Goal: Information Seeking & Learning: Learn about a topic

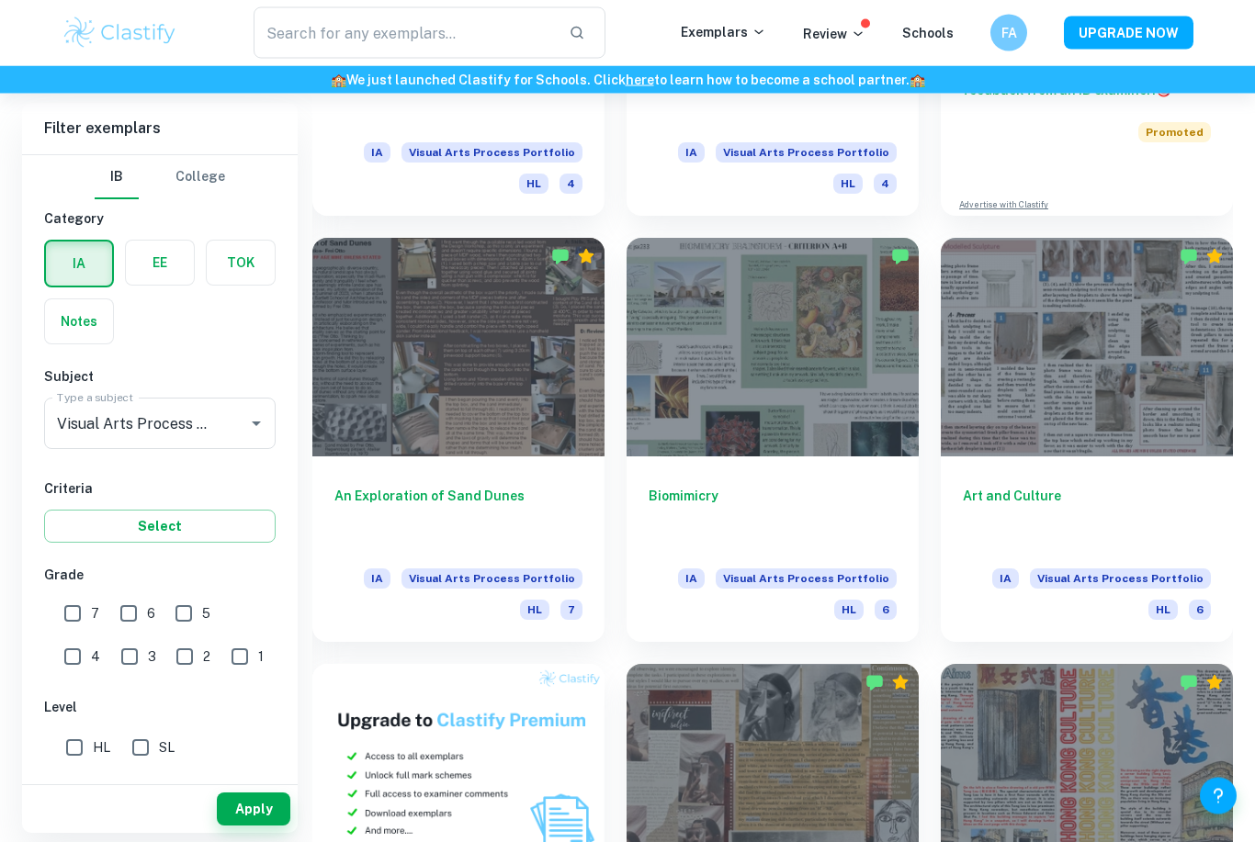
scroll to position [718, 0]
click at [721, 316] on div at bounding box center [772, 347] width 292 height 219
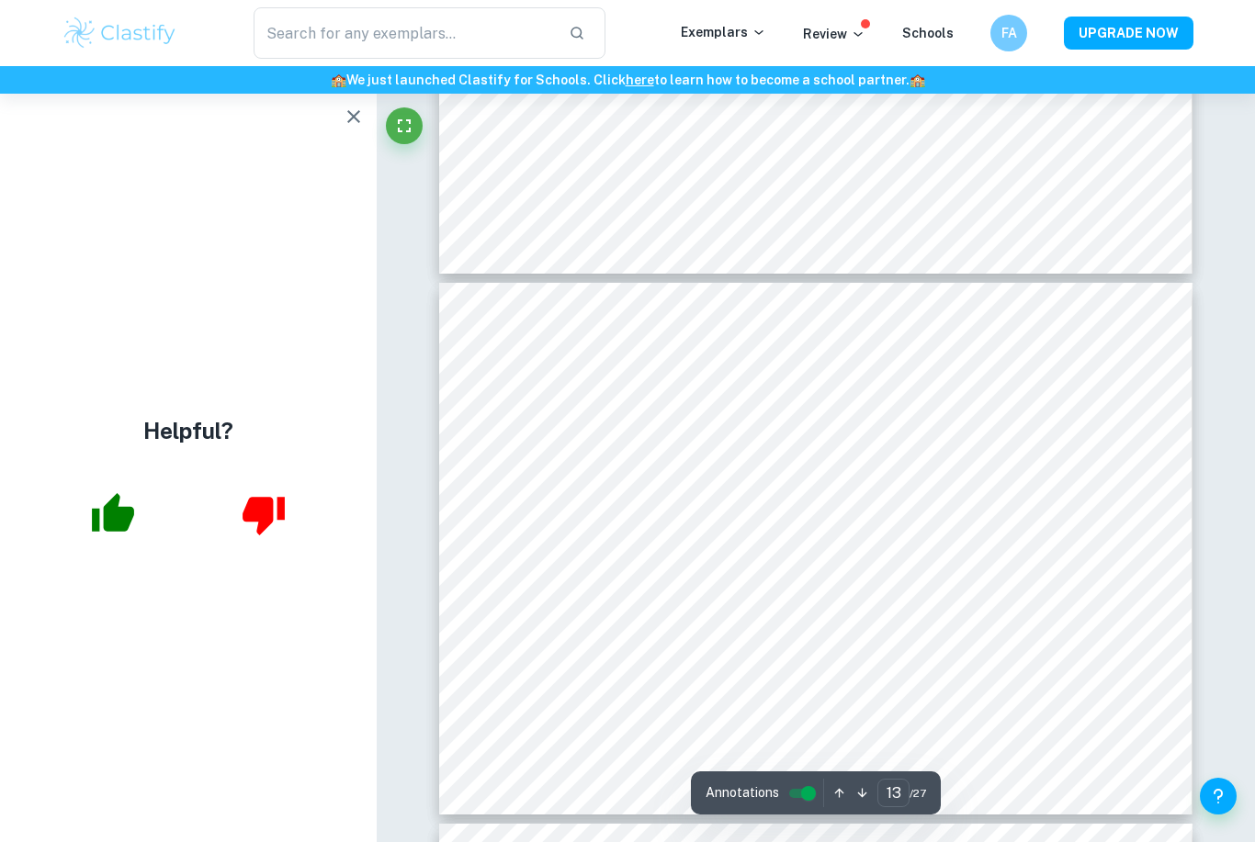
scroll to position [6698, 0]
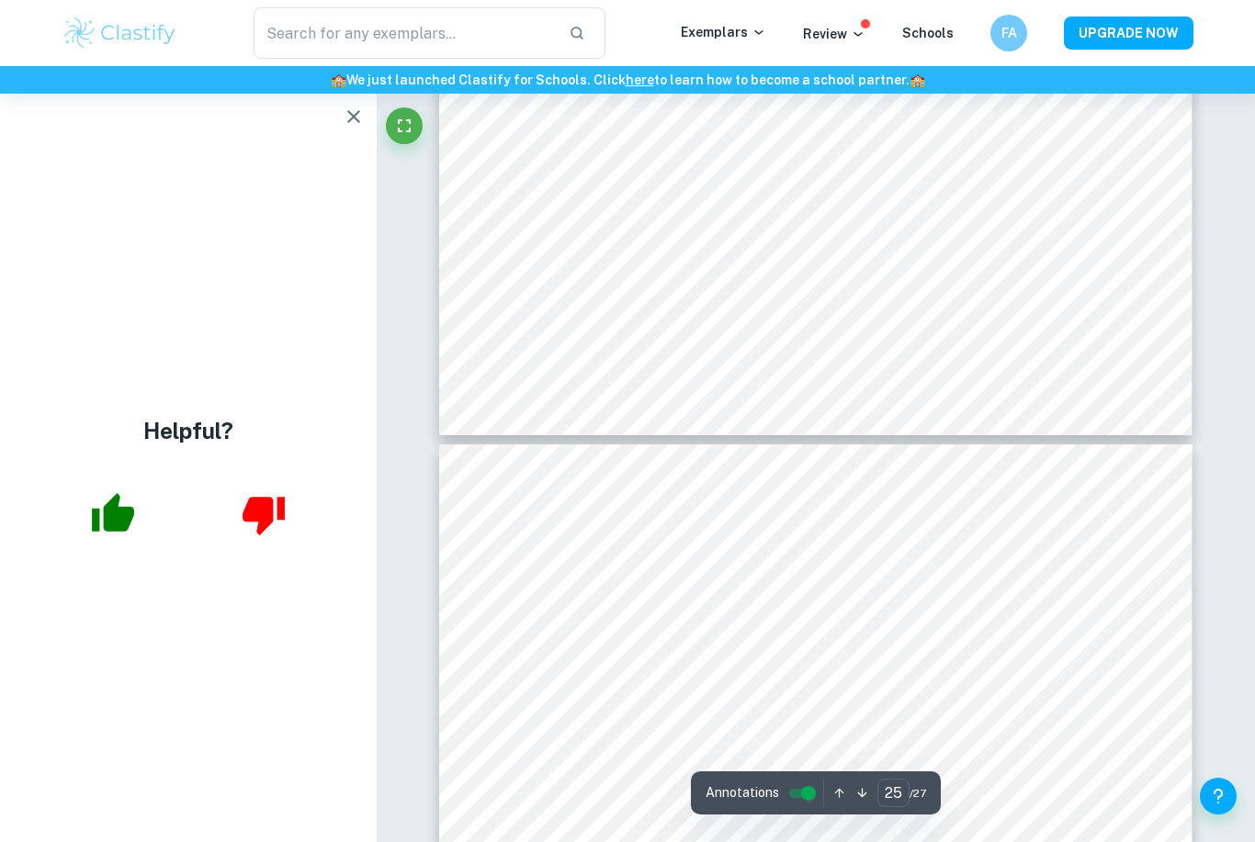
type input "24"
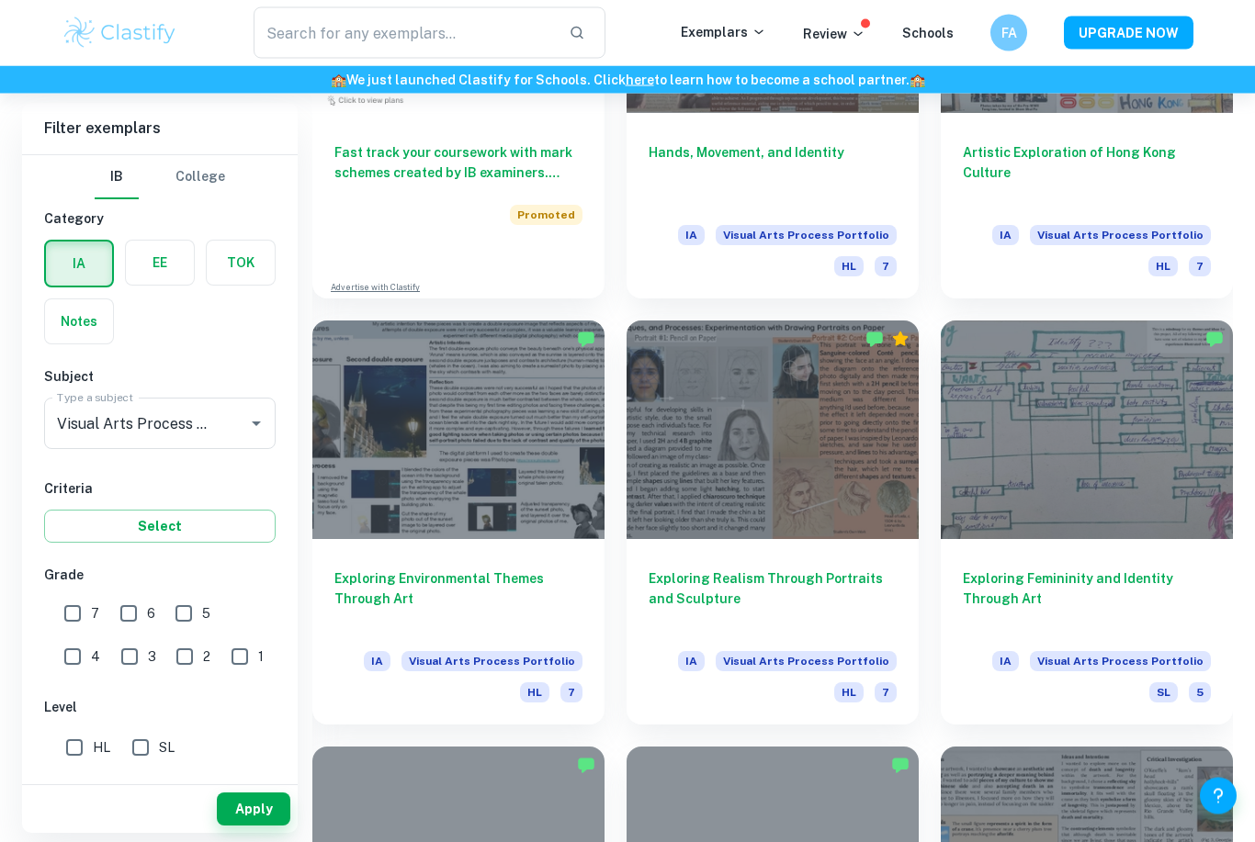
scroll to position [1489, 0]
click at [392, 401] on div at bounding box center [458, 430] width 292 height 219
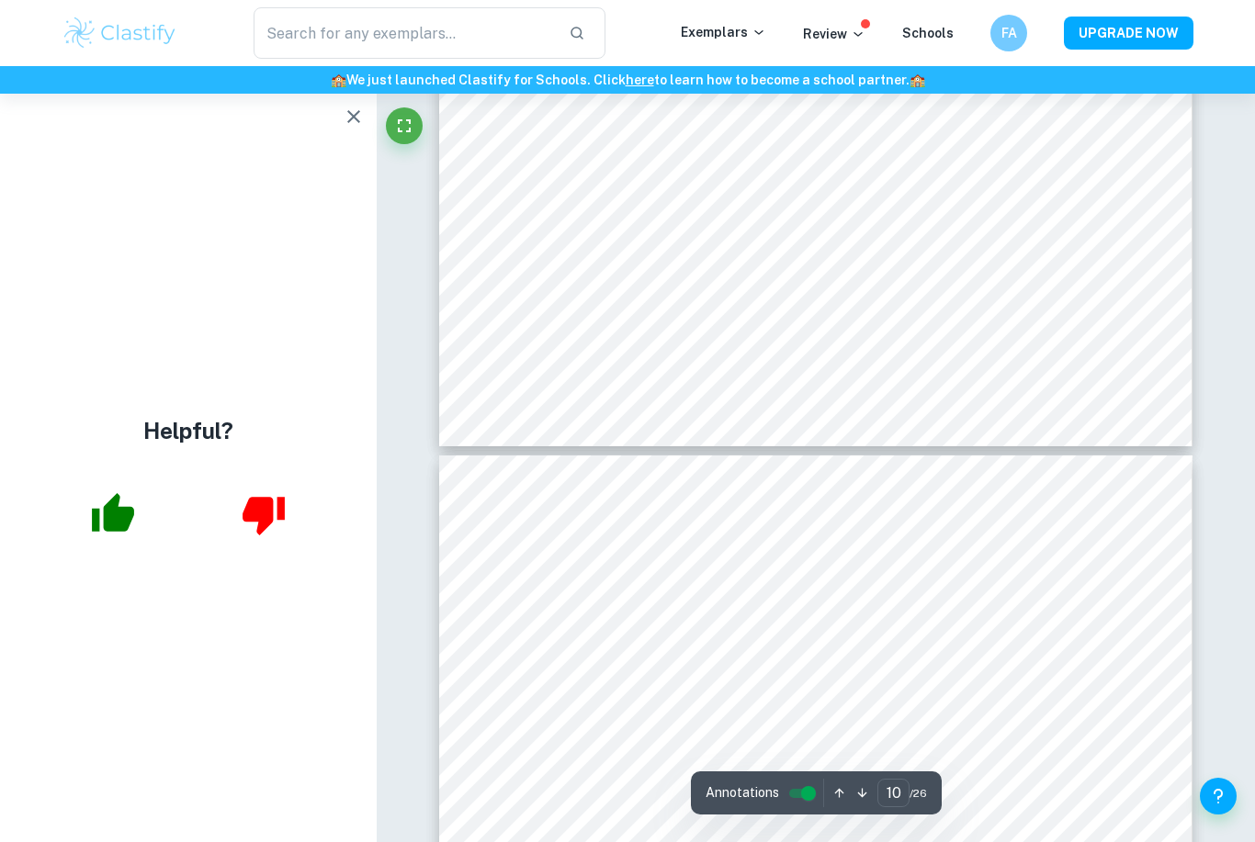
scroll to position [3927, 0]
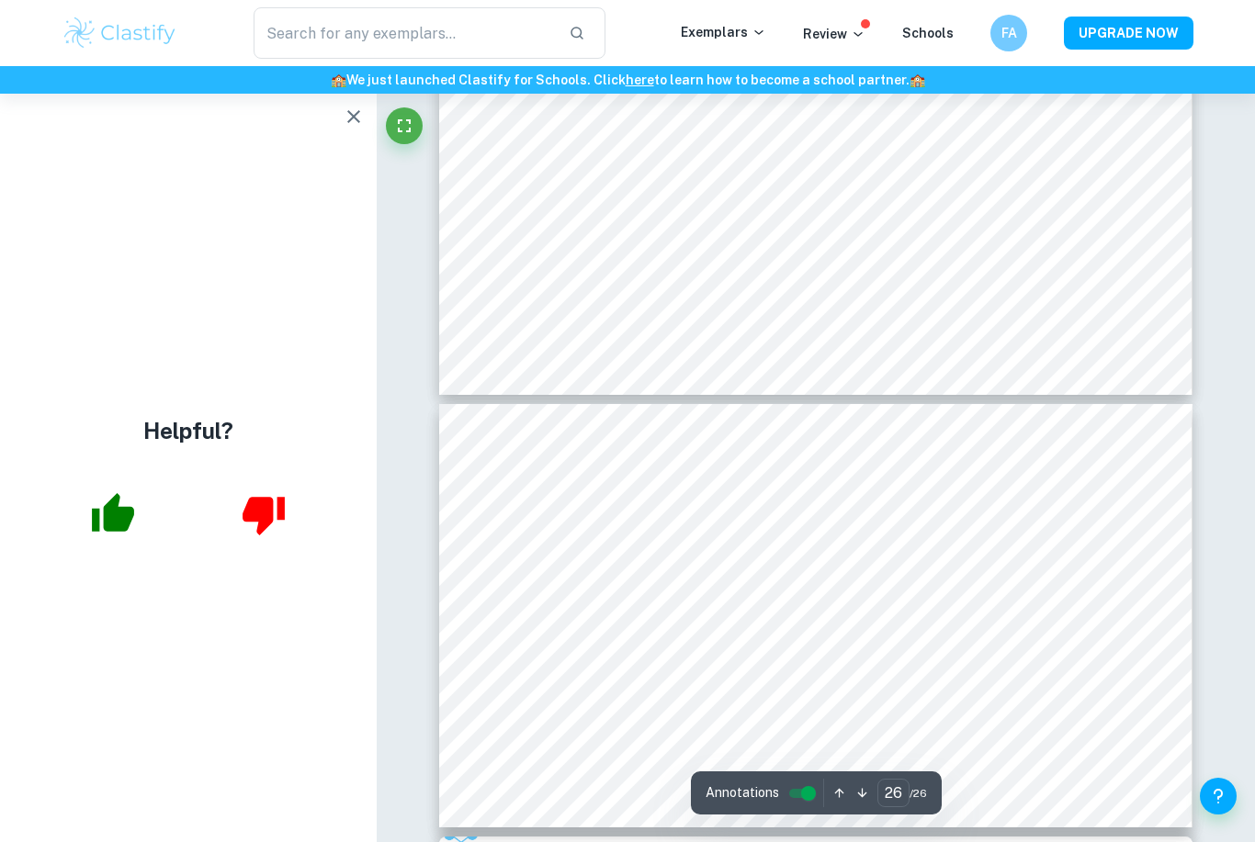
type input "25"
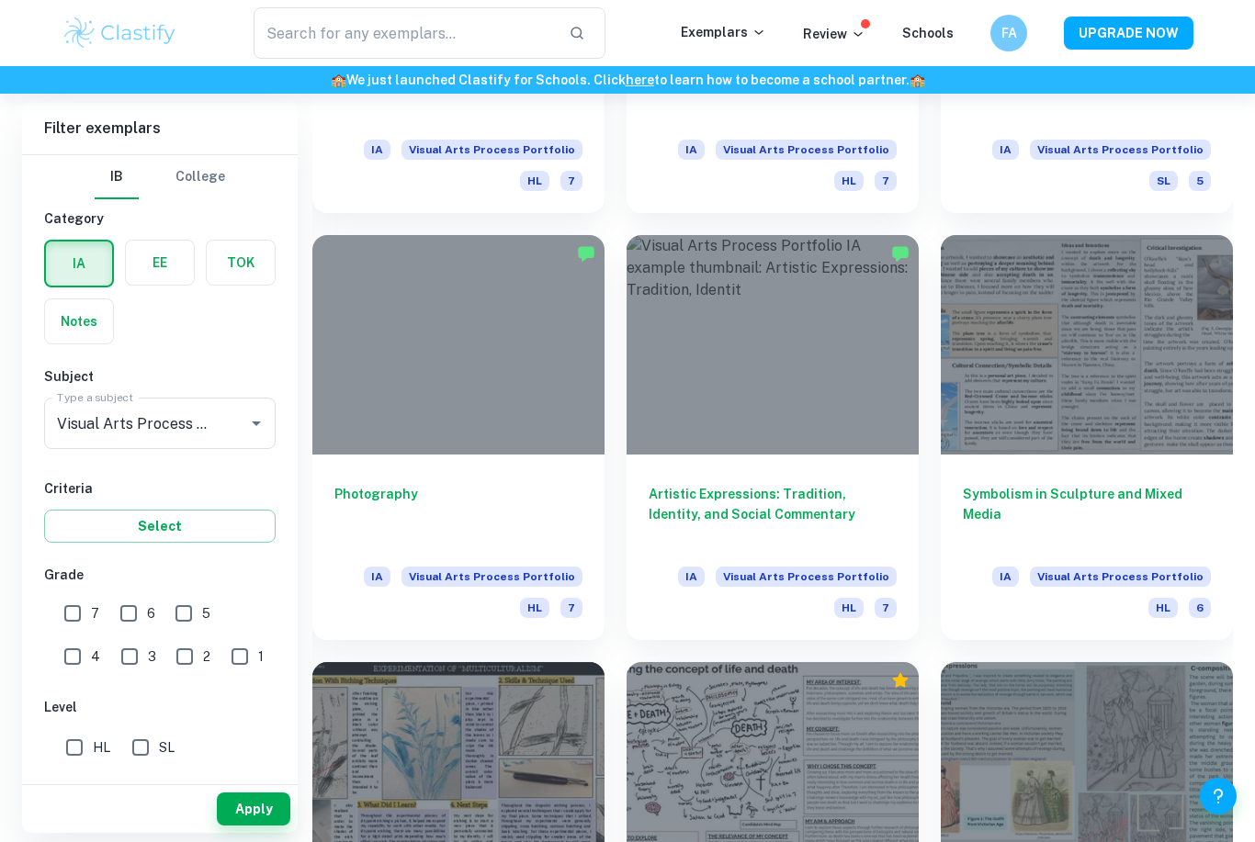
scroll to position [2055, 0]
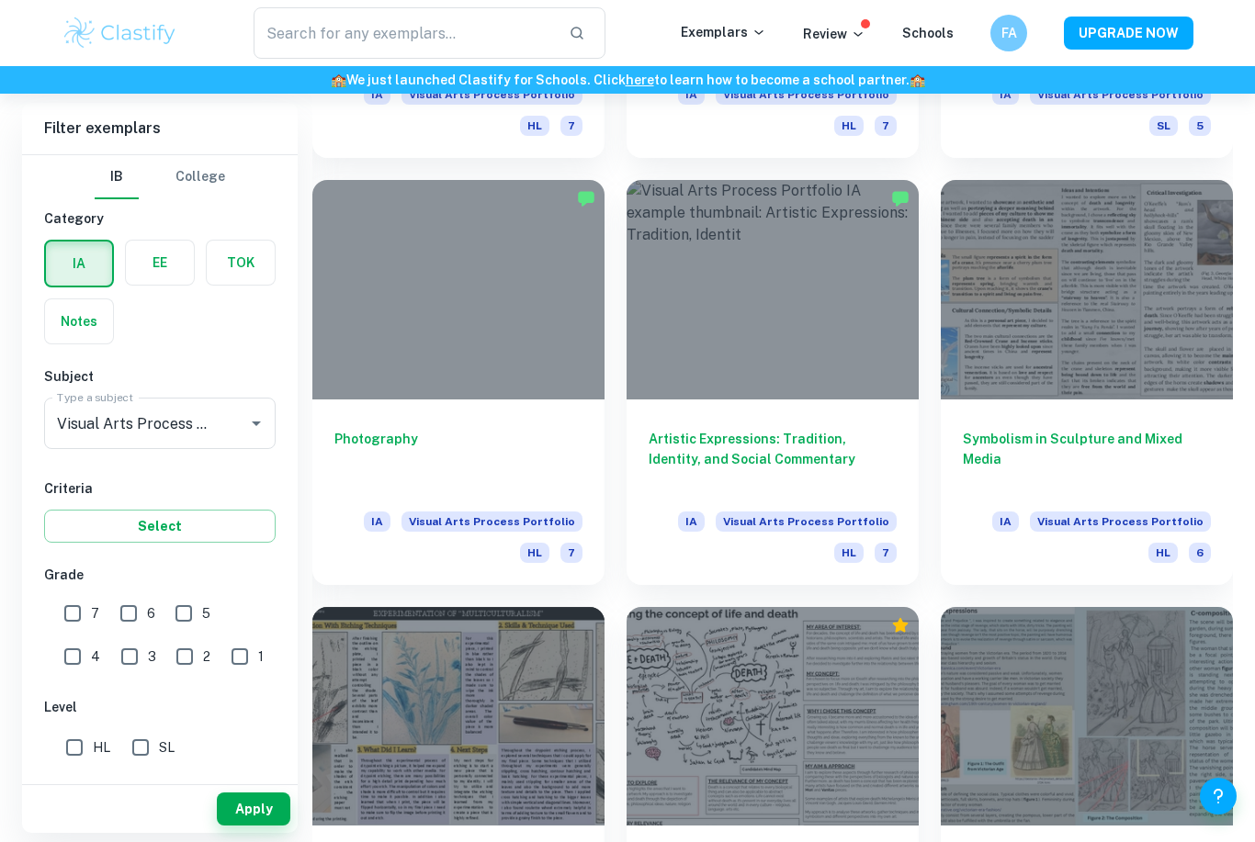
click at [510, 335] on div at bounding box center [458, 289] width 292 height 219
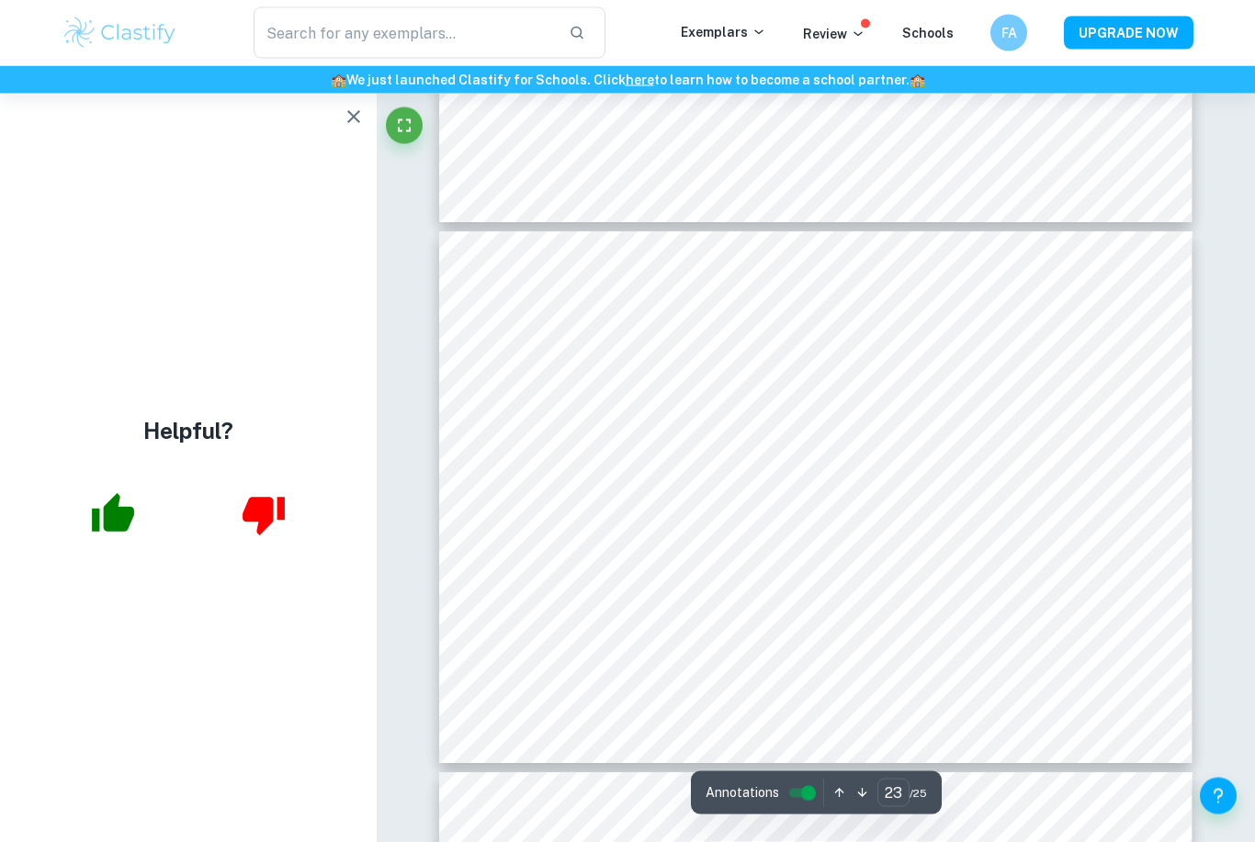
scroll to position [12371, 0]
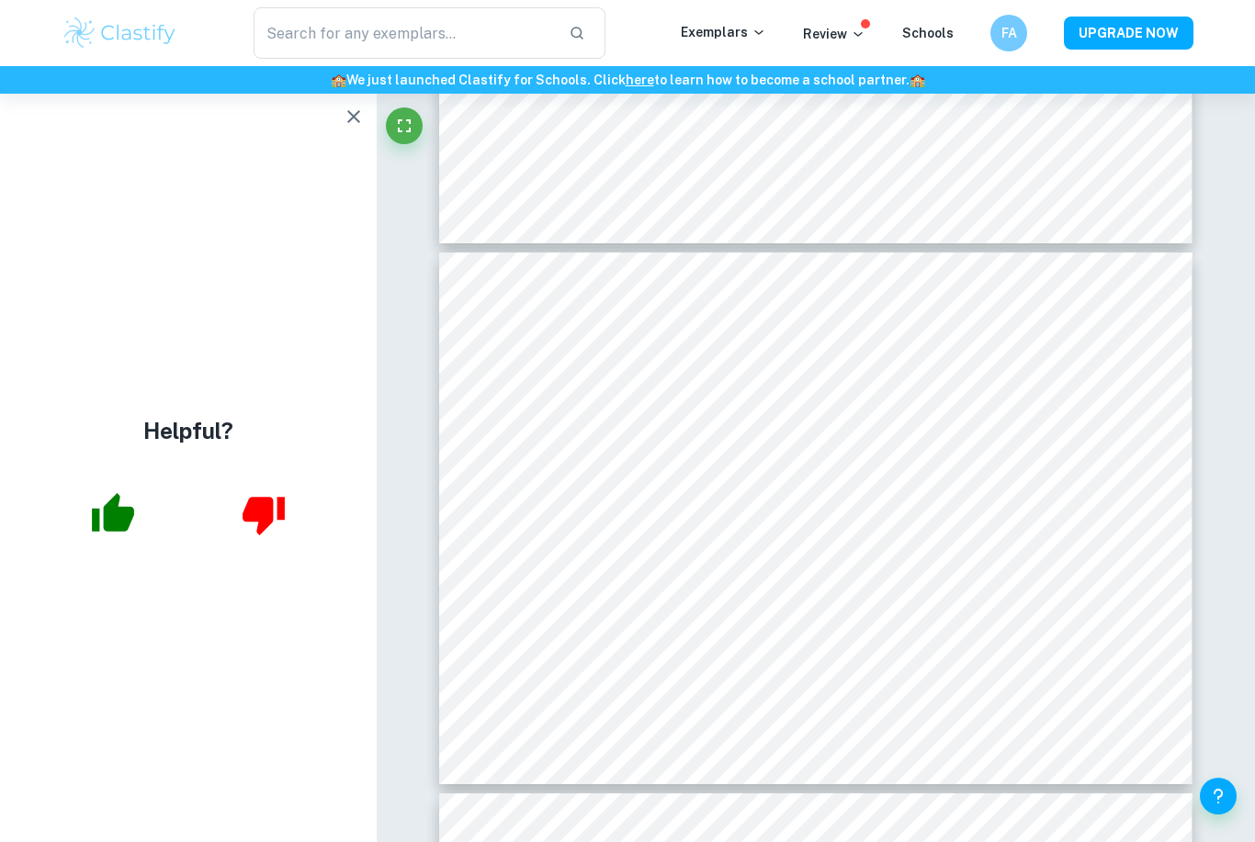
type input "22"
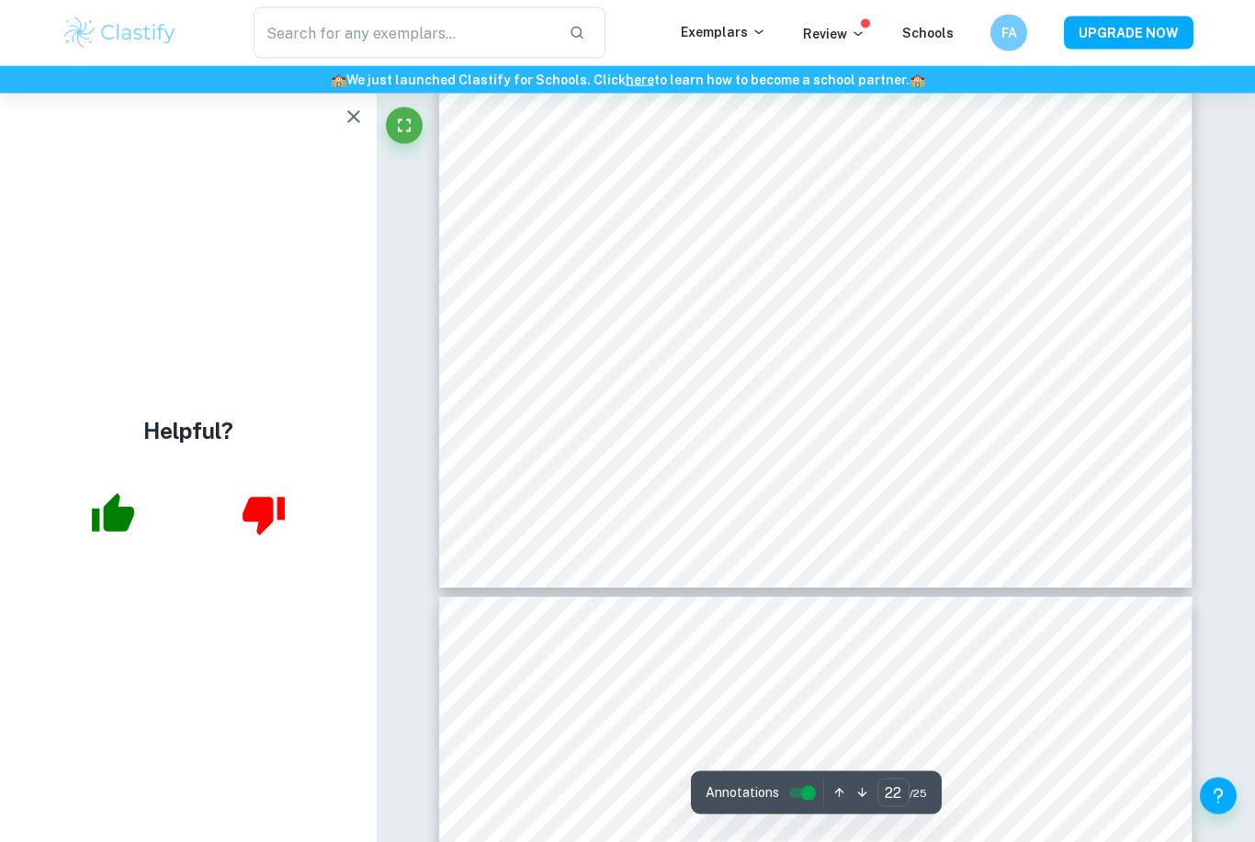
scroll to position [12026, 0]
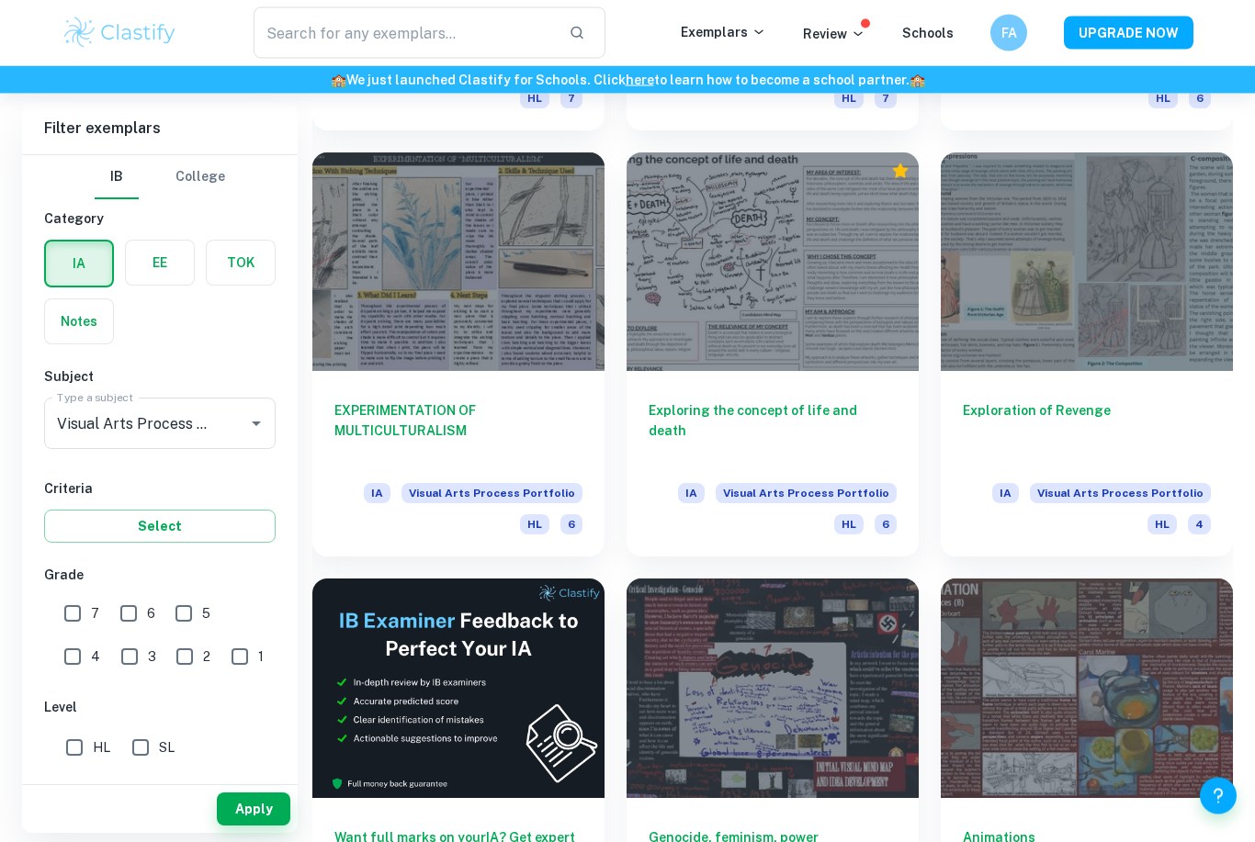
scroll to position [2470, 0]
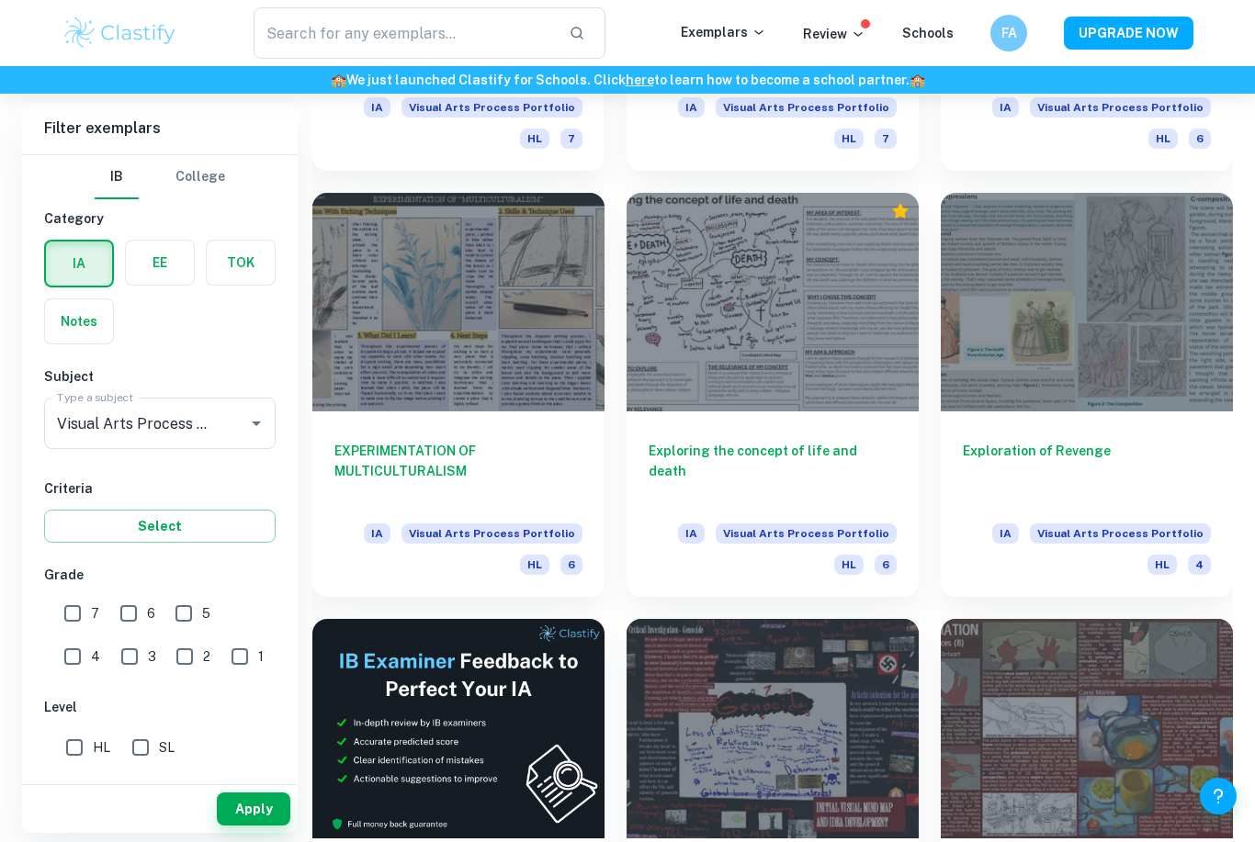
click at [494, 285] on div at bounding box center [458, 302] width 292 height 219
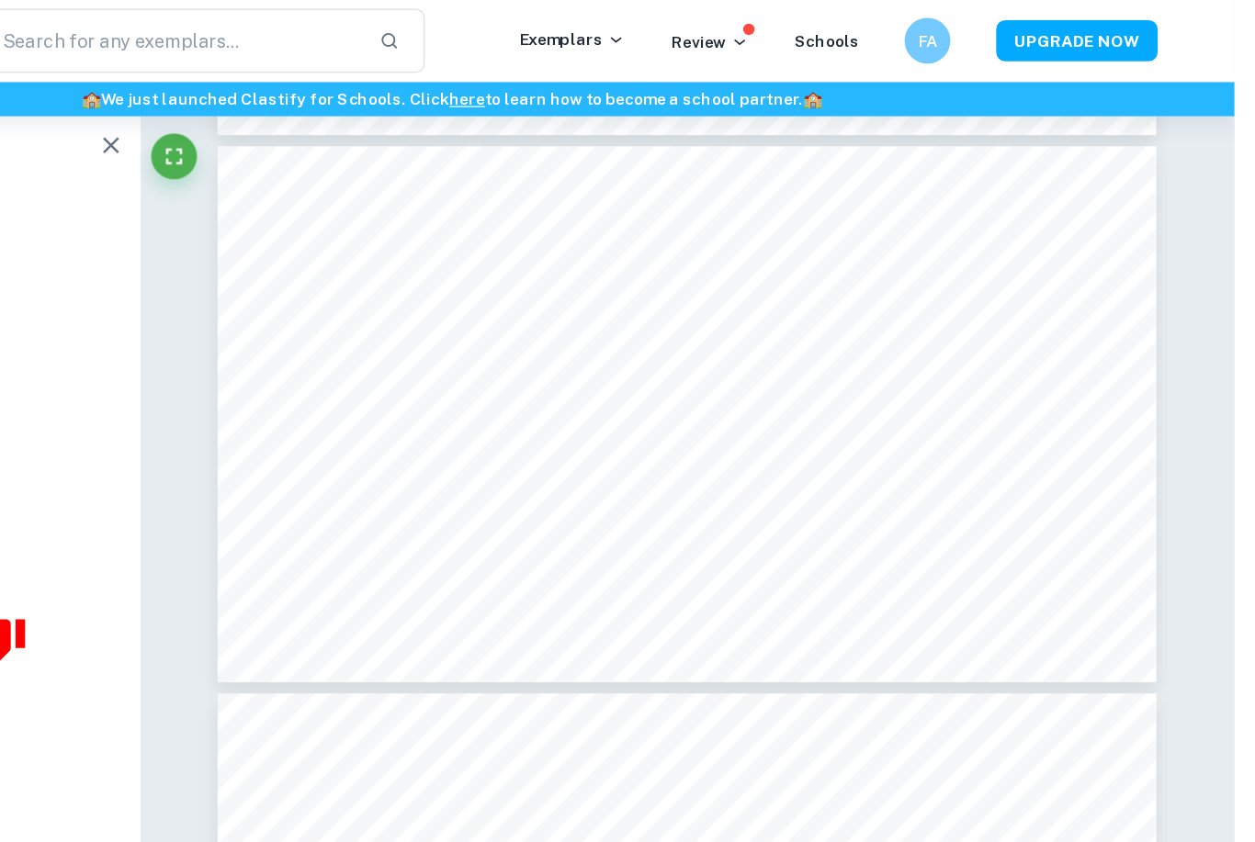
scroll to position [5522, 0]
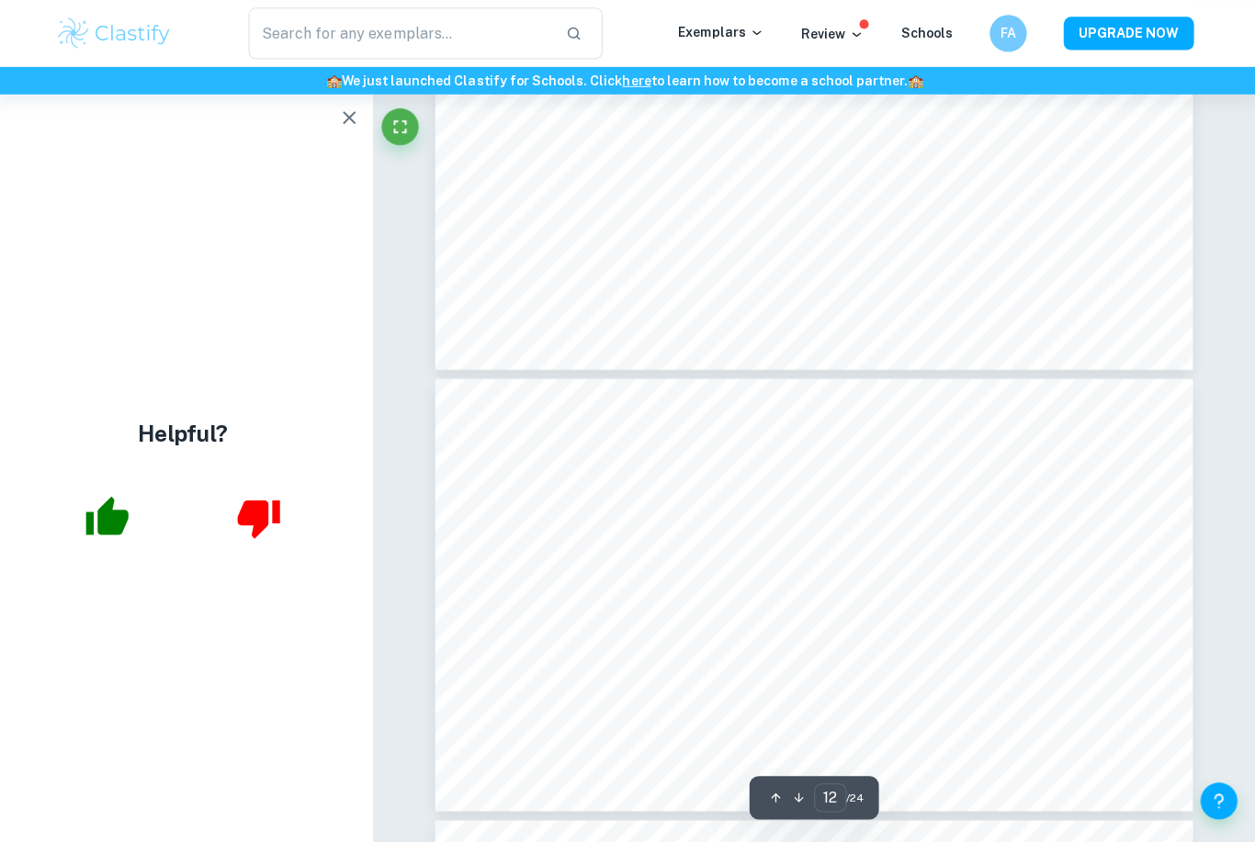
type input "8"
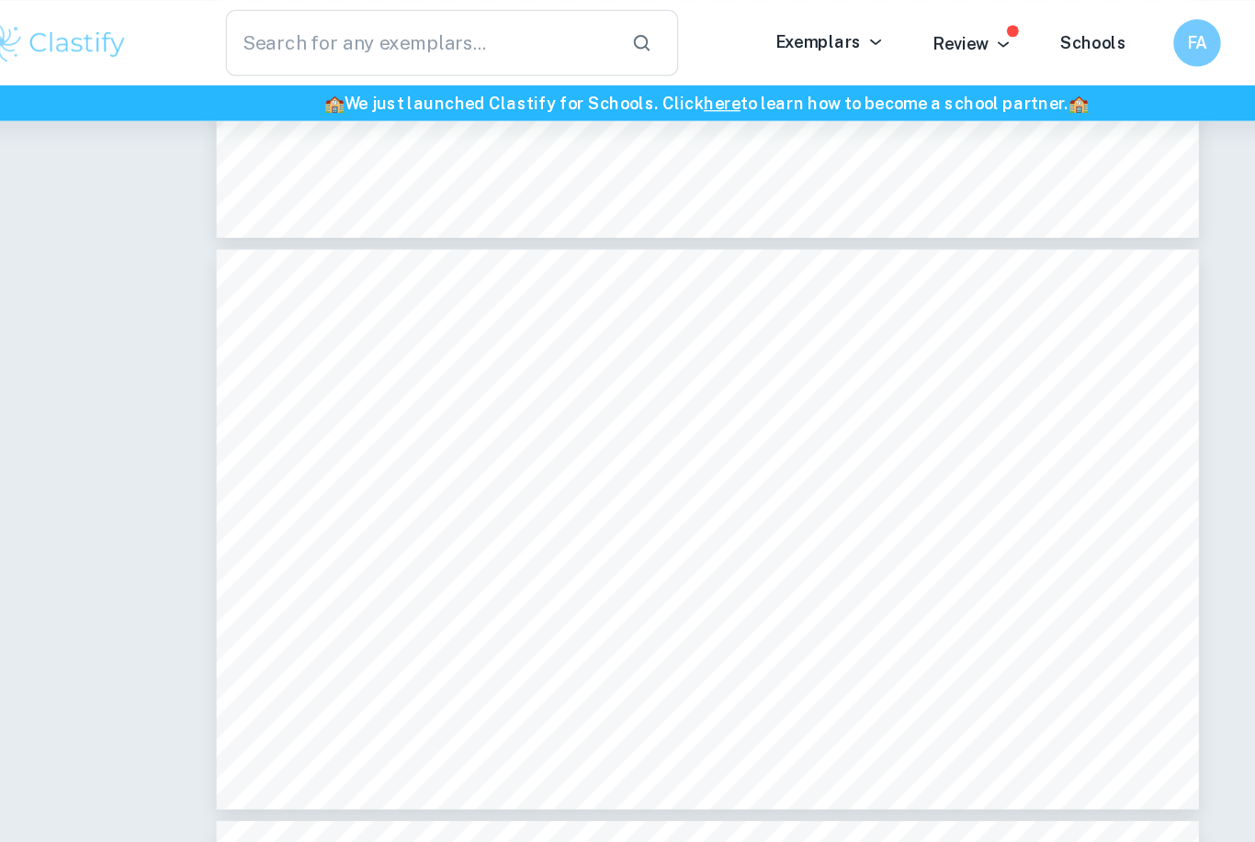
scroll to position [2729, 0]
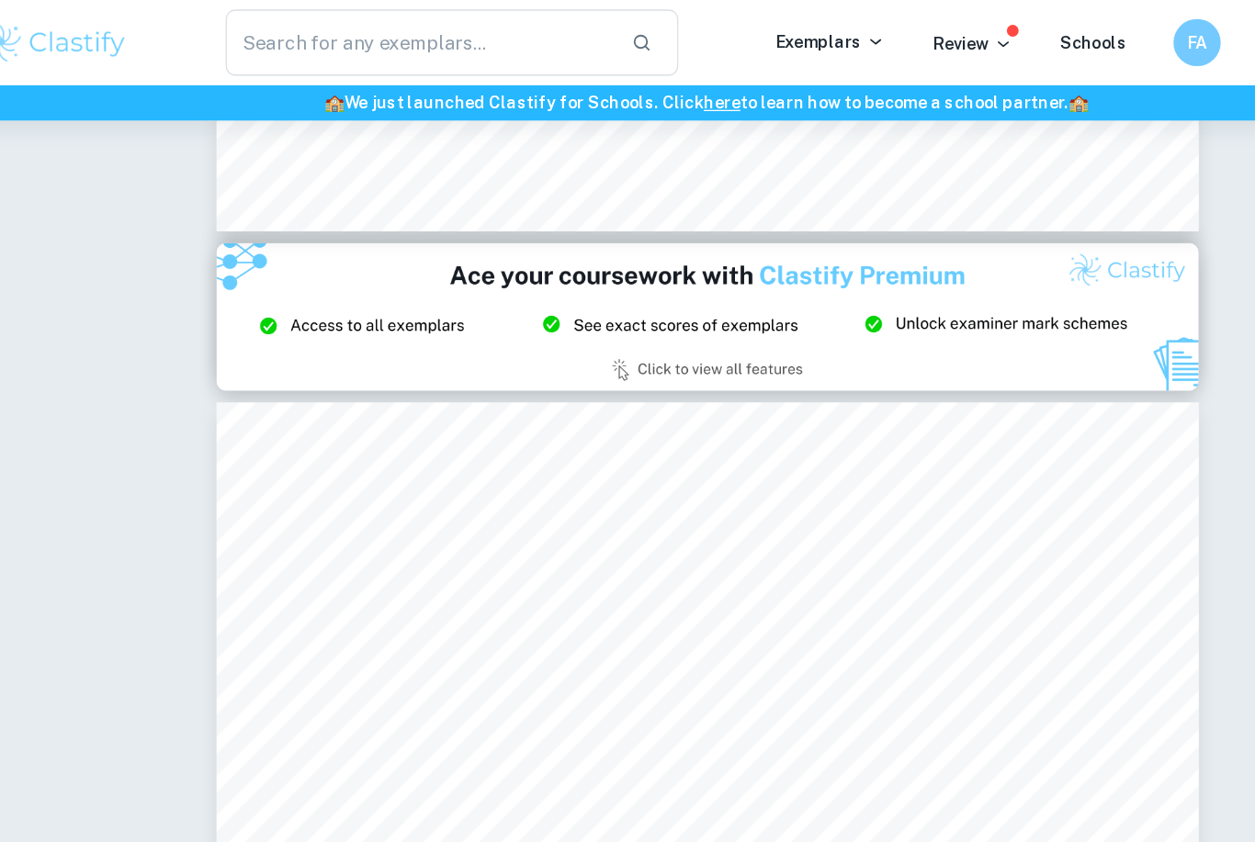
type input "2"
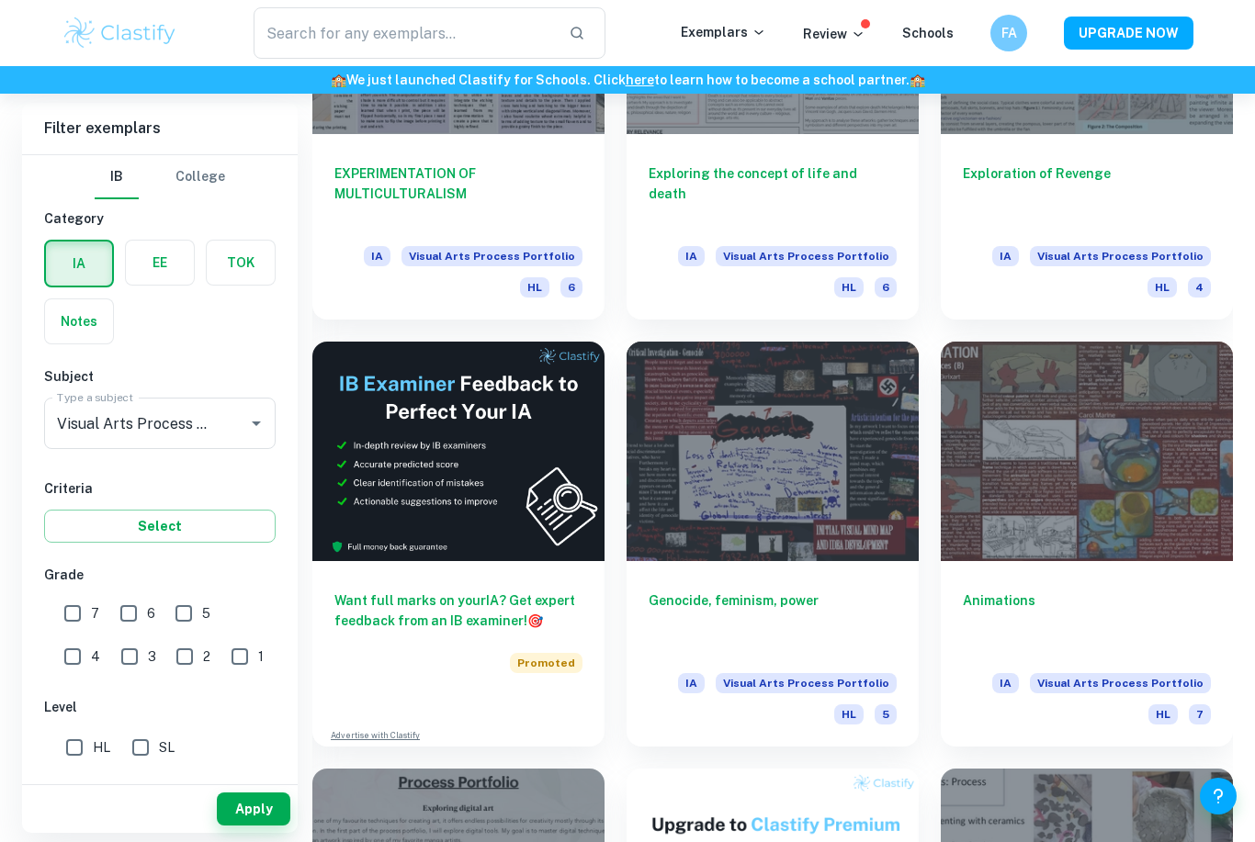
scroll to position [2732, 0]
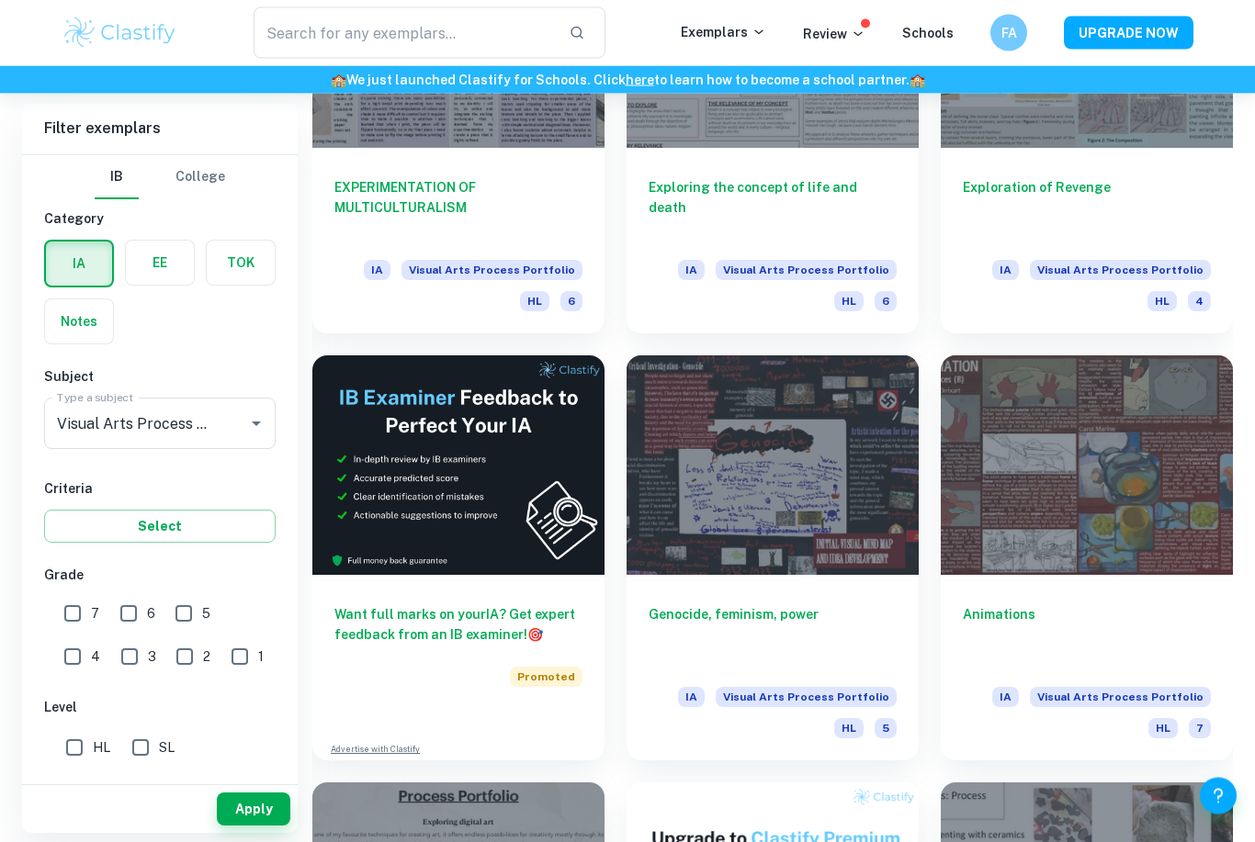
click at [1160, 476] on div at bounding box center [1086, 465] width 292 height 219
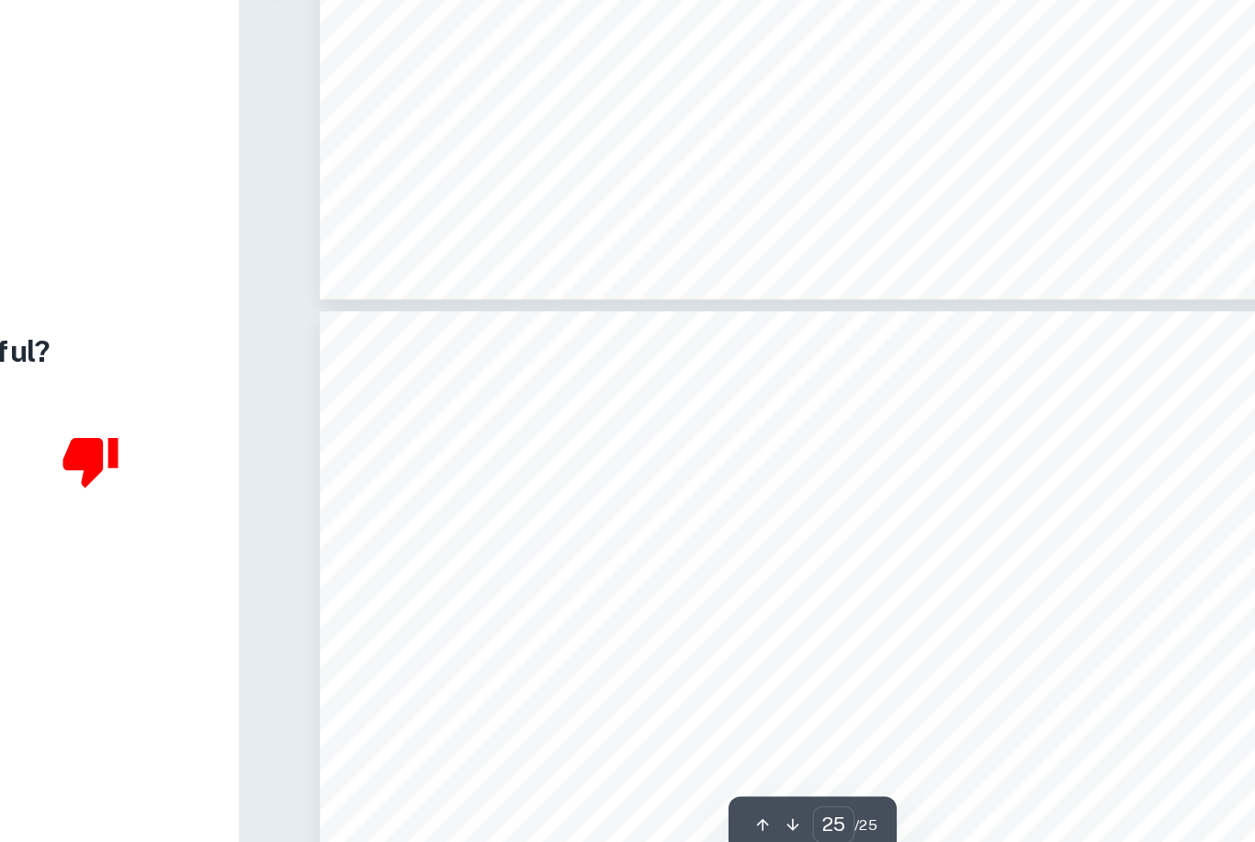
scroll to position [10712, 0]
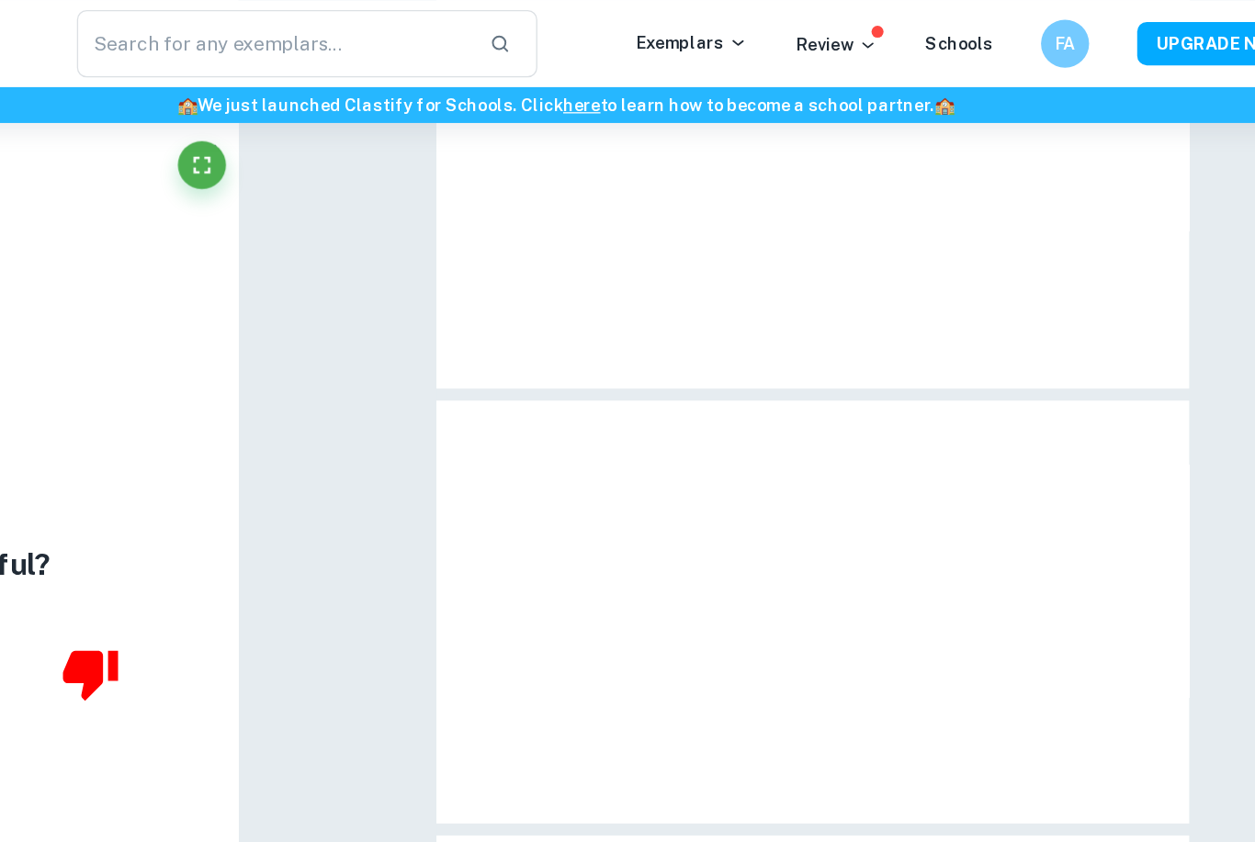
type input "10"
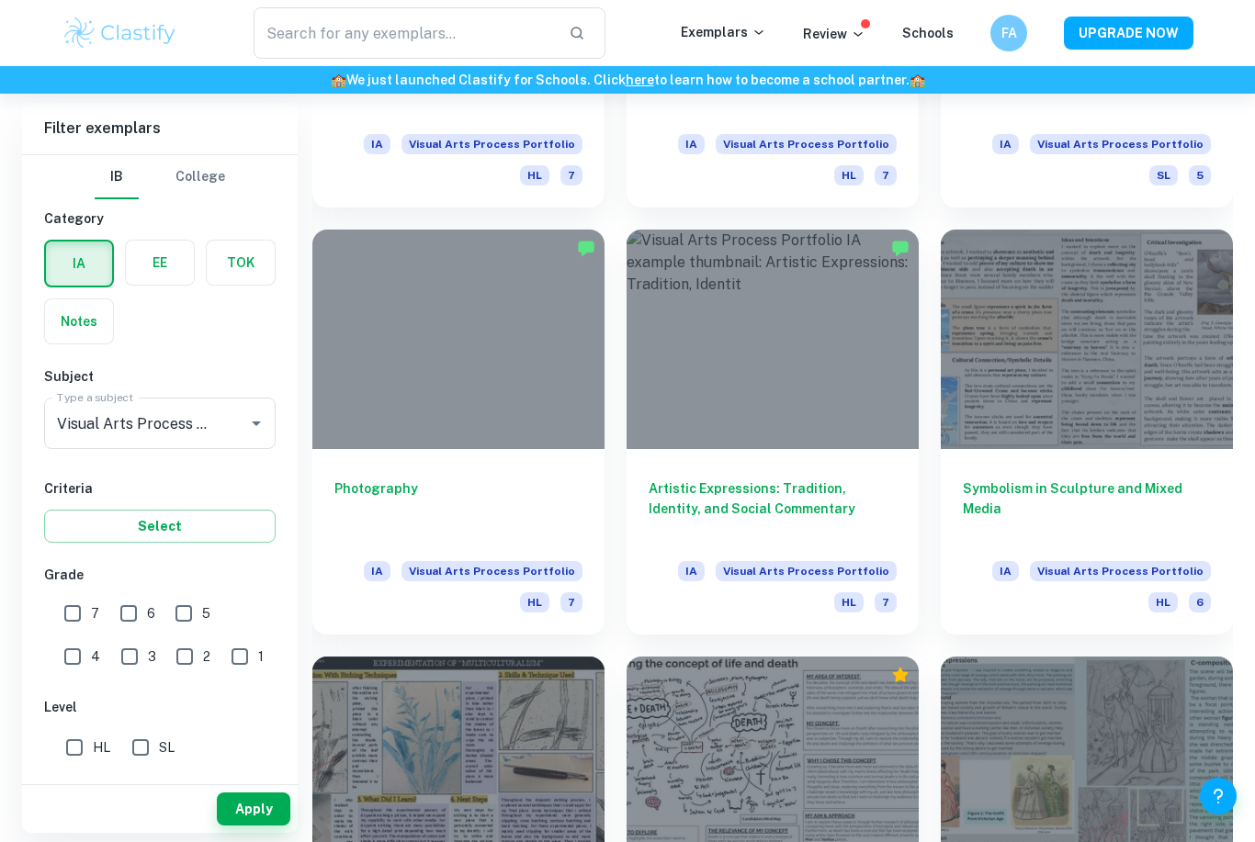
scroll to position [1956, 0]
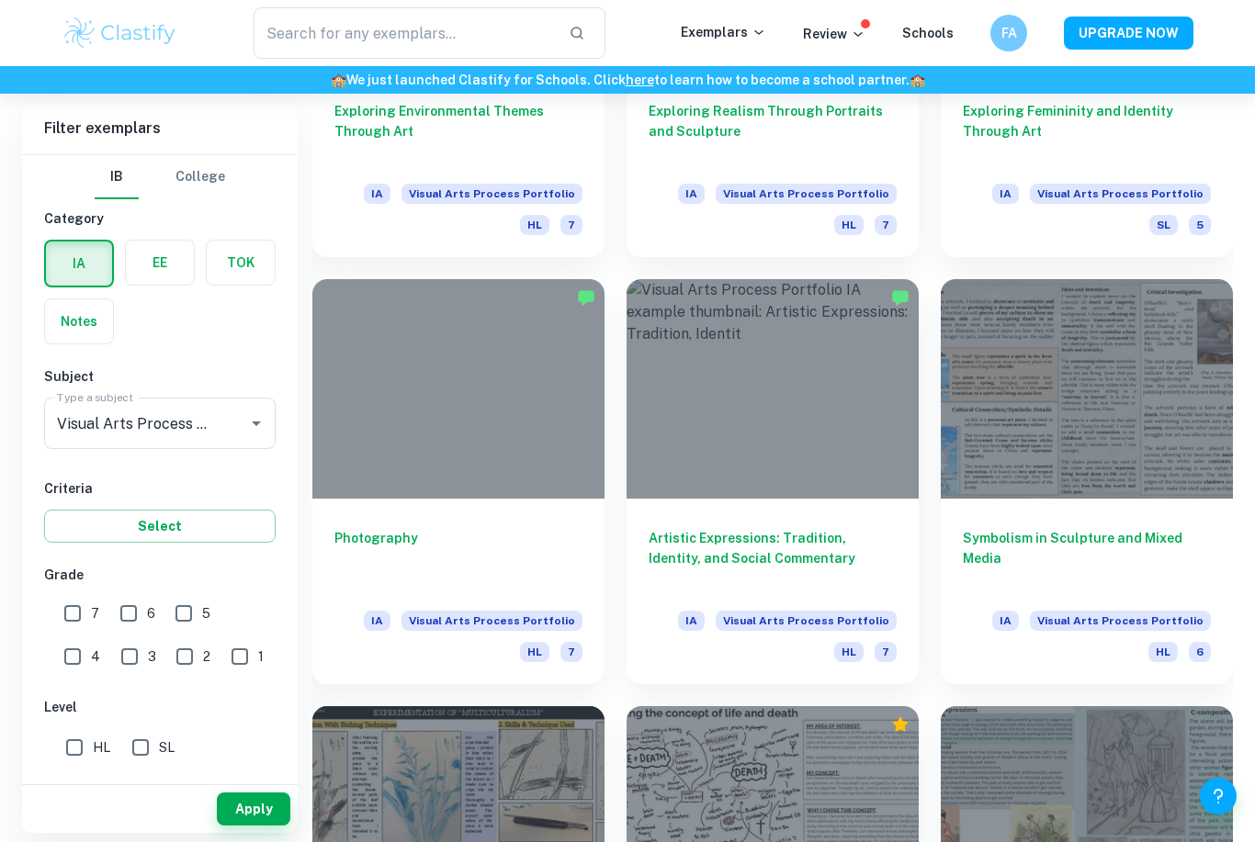
click at [1095, 302] on div at bounding box center [1086, 388] width 292 height 219
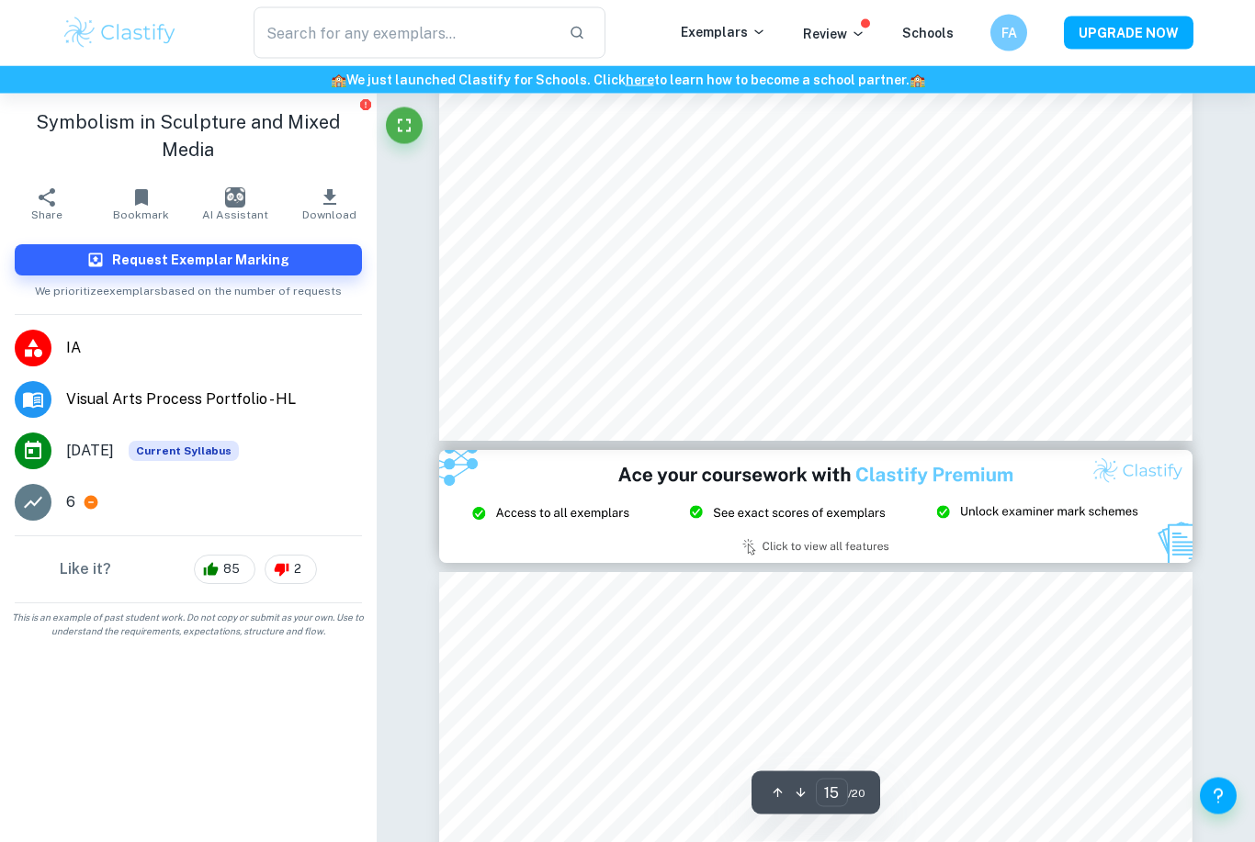
scroll to position [6344, 0]
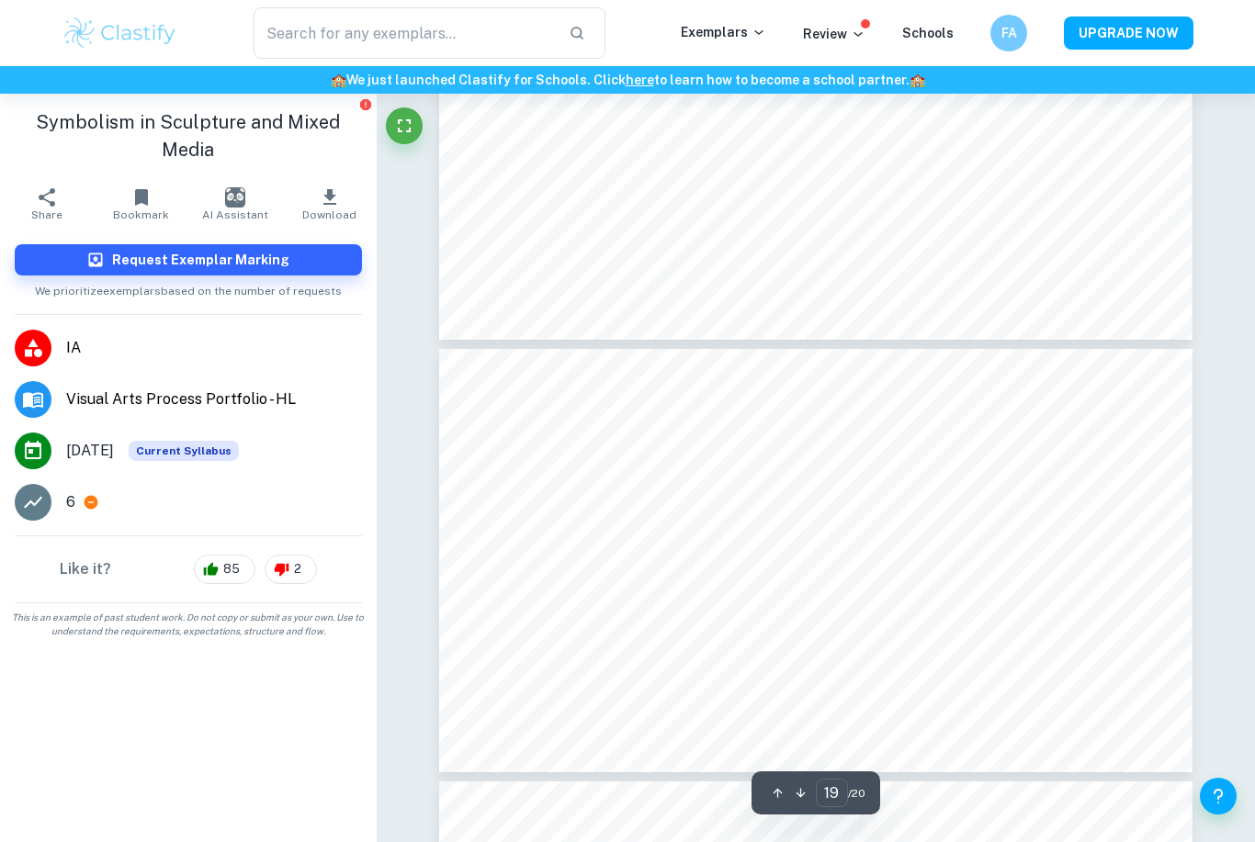
type input "18"
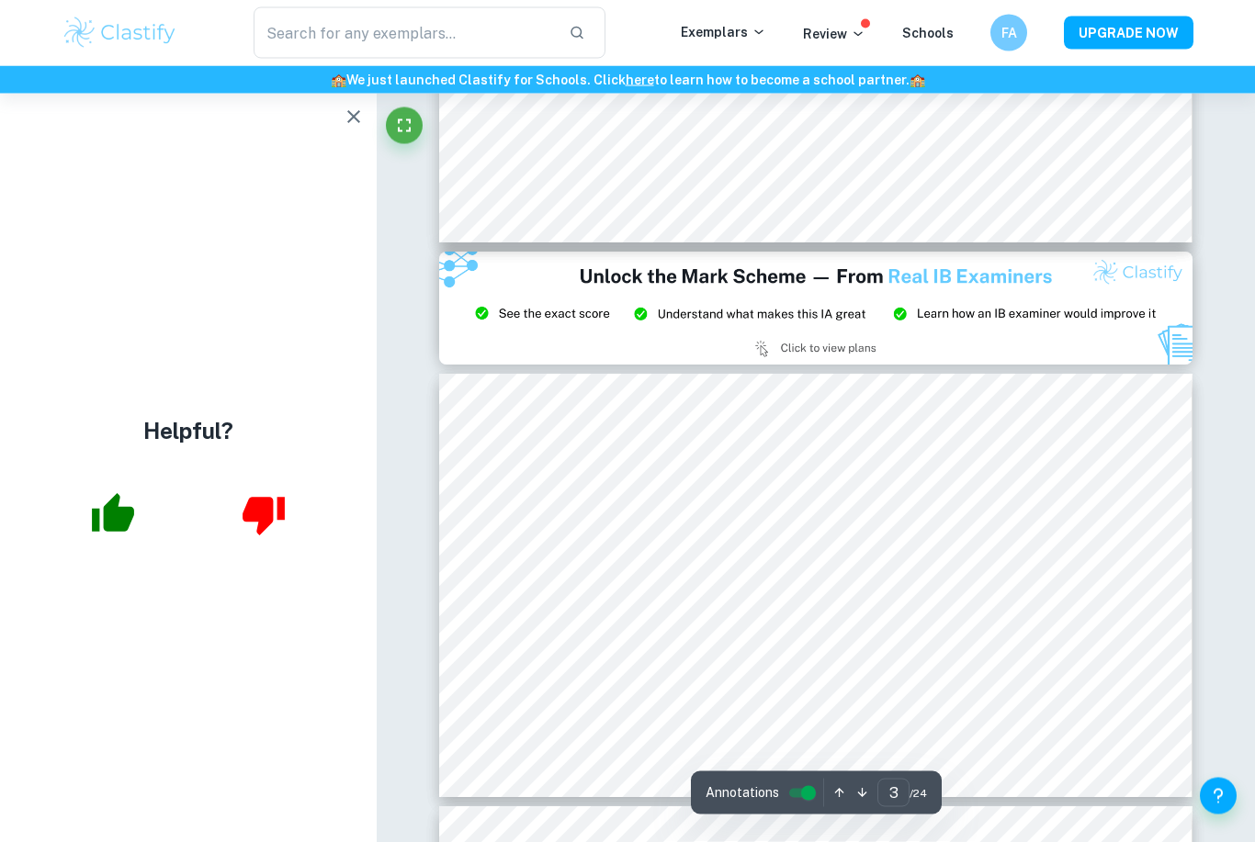
type input "2"
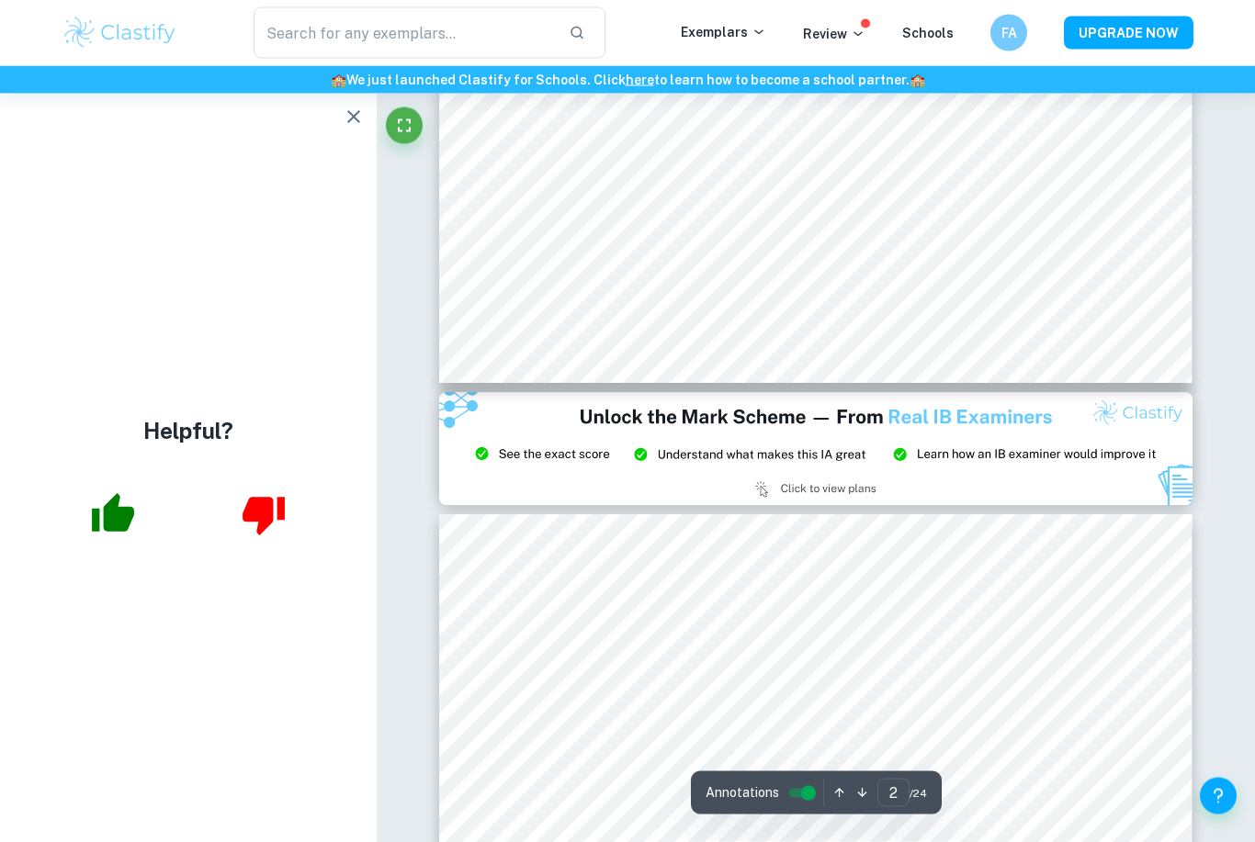
scroll to position [687, 0]
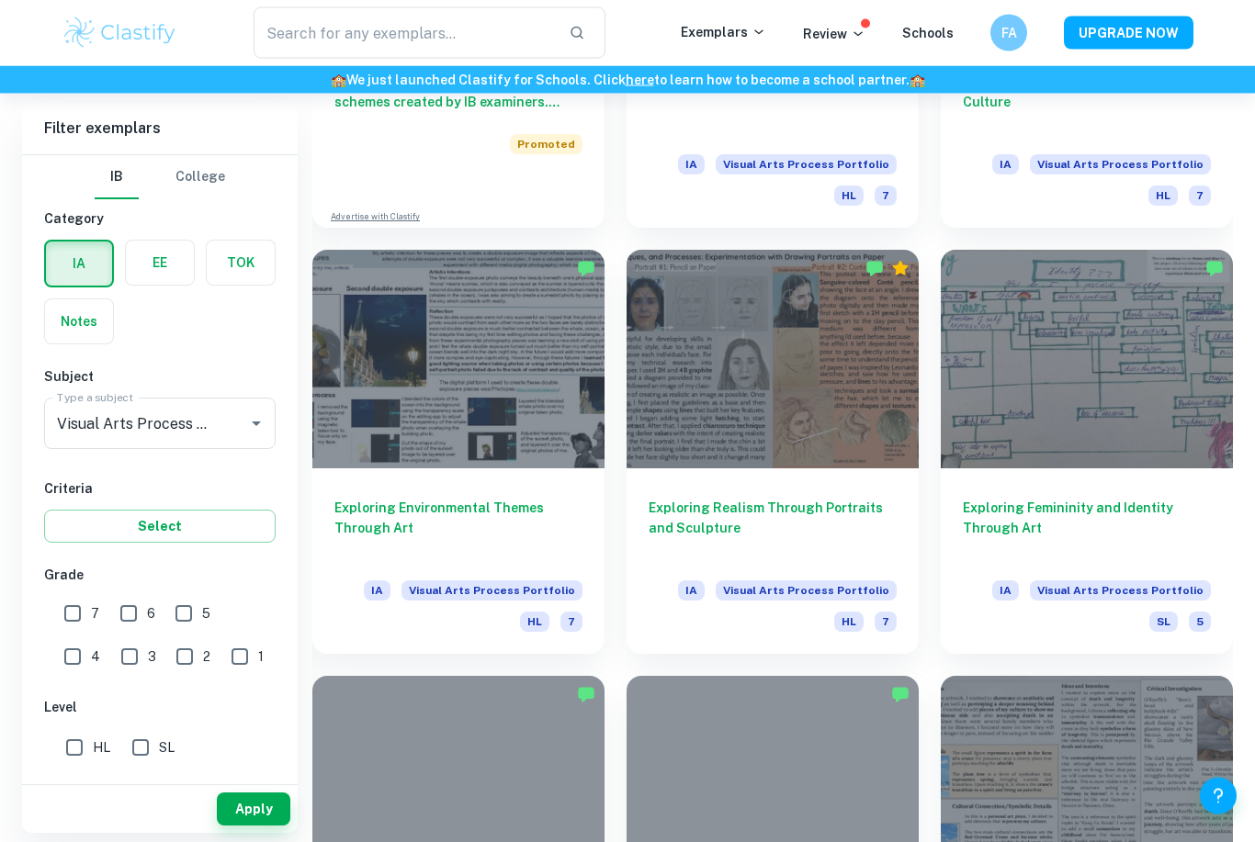
scroll to position [1571, 0]
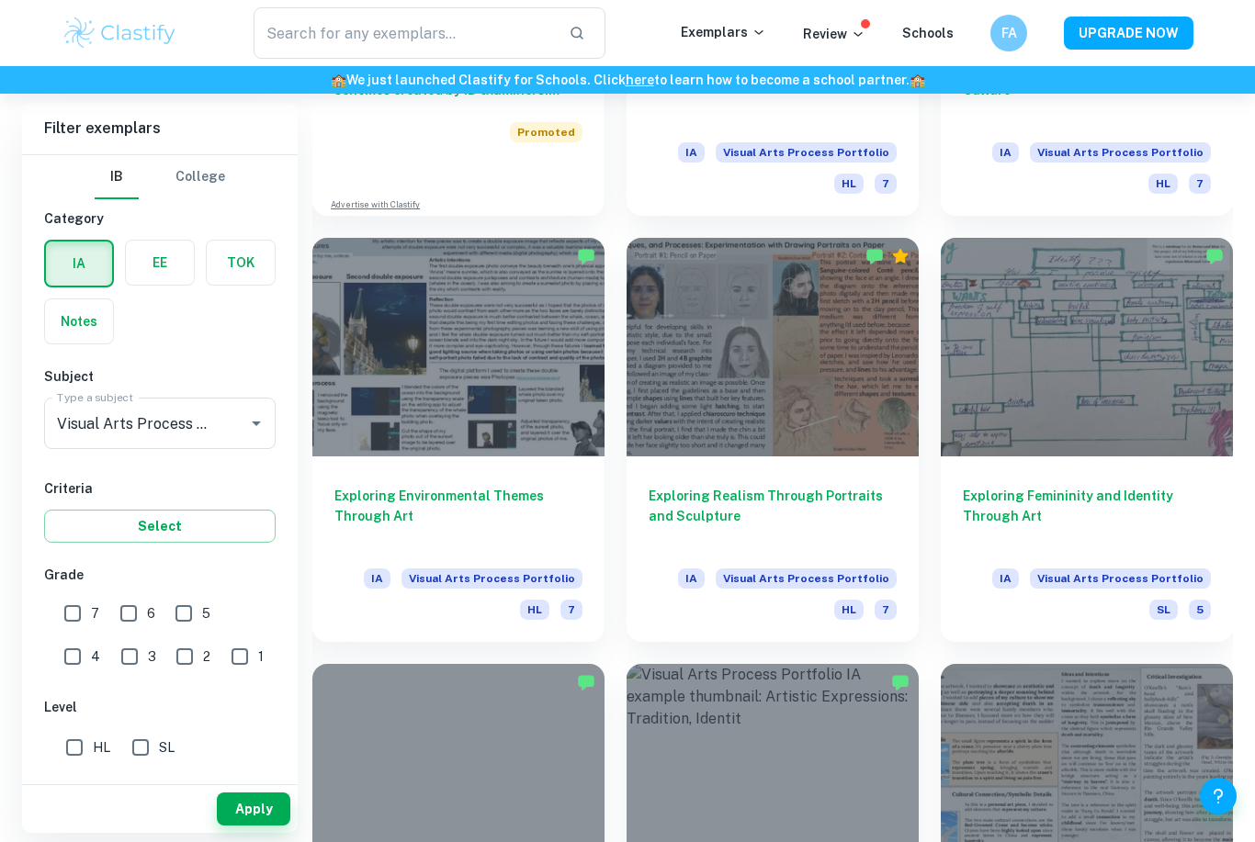
click at [366, 394] on div at bounding box center [458, 347] width 292 height 219
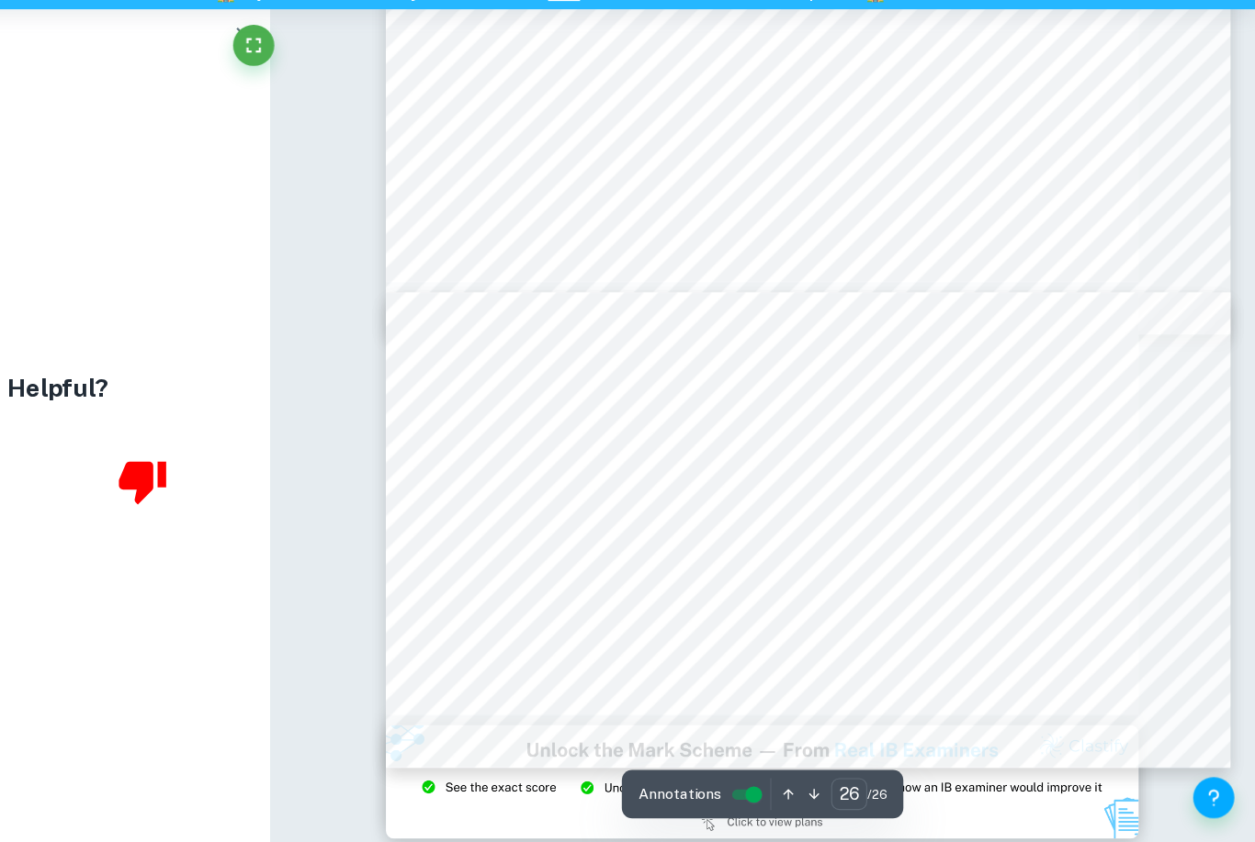
scroll to position [10016, 4]
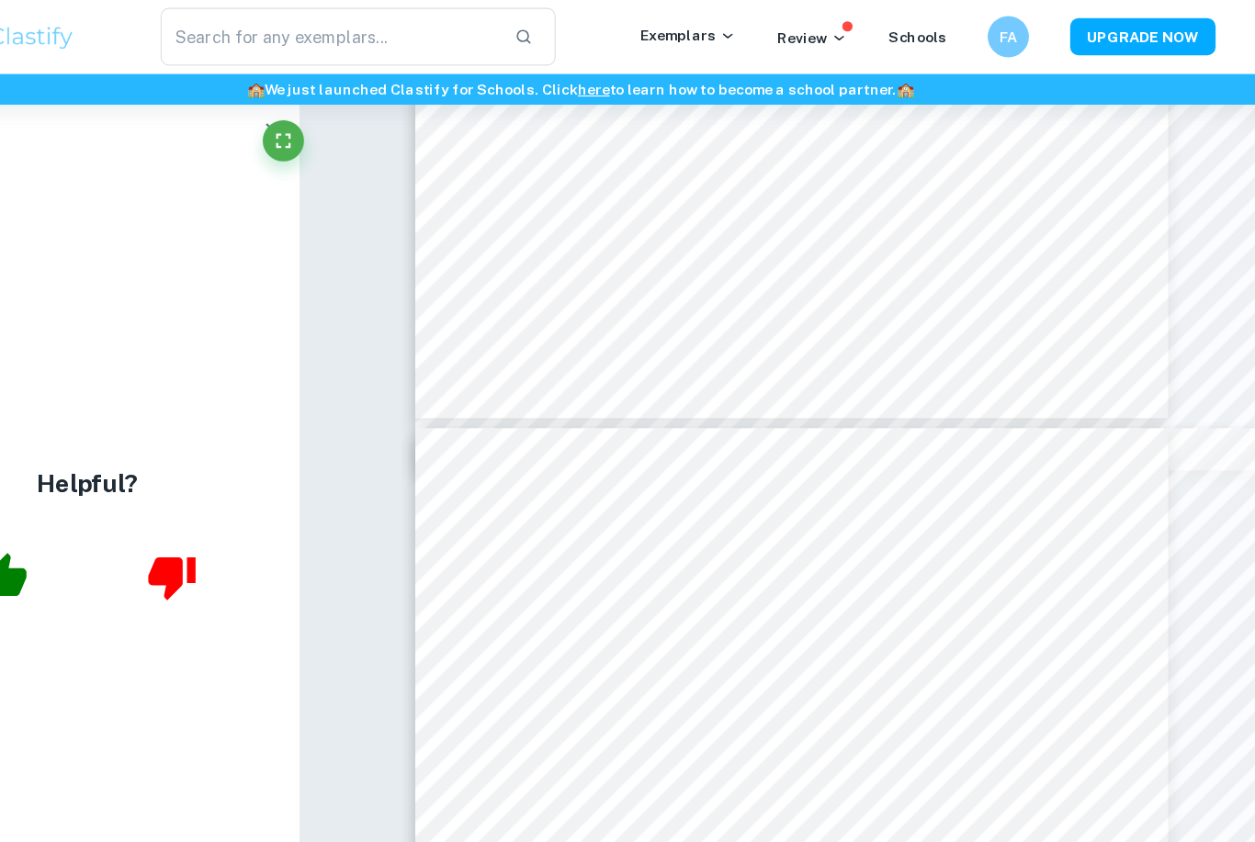
type input "25"
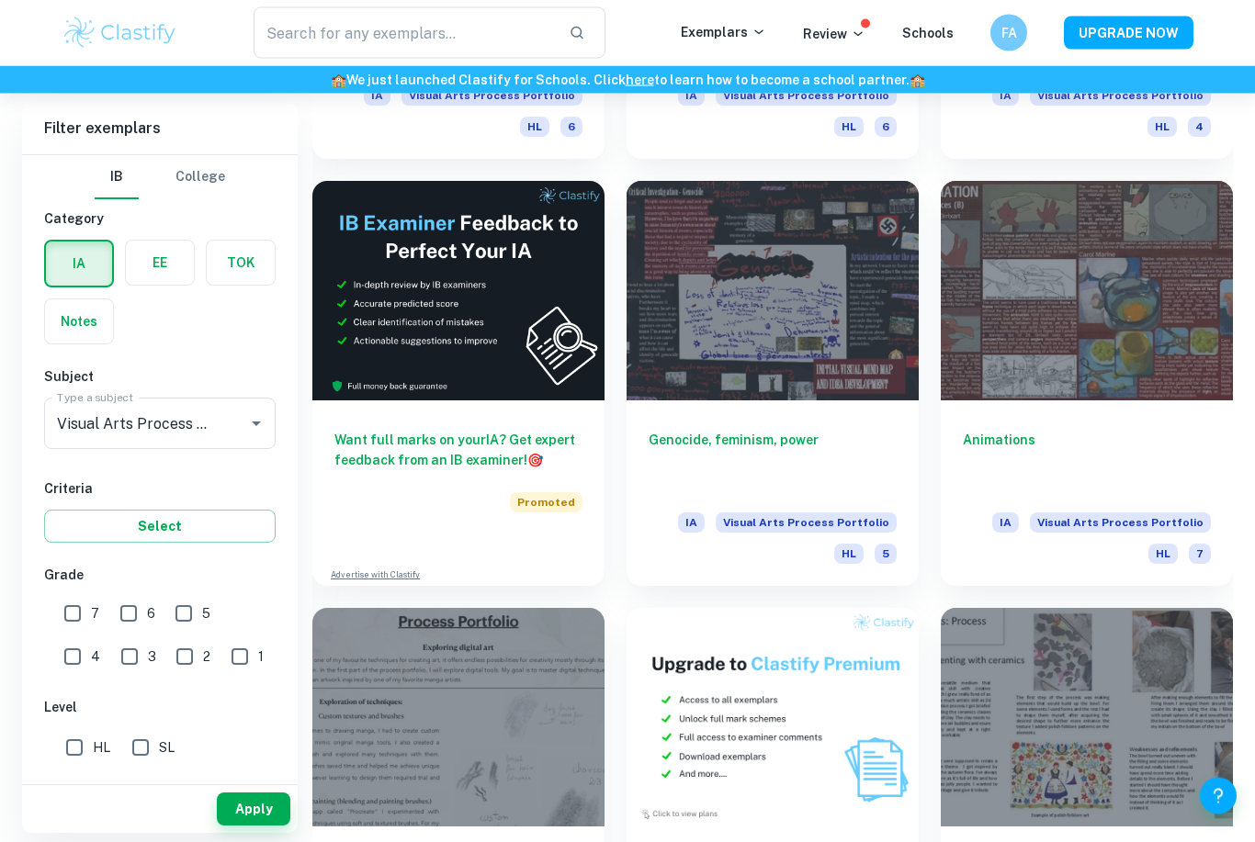
scroll to position [2908, 0]
click at [1162, 371] on div at bounding box center [1086, 290] width 292 height 219
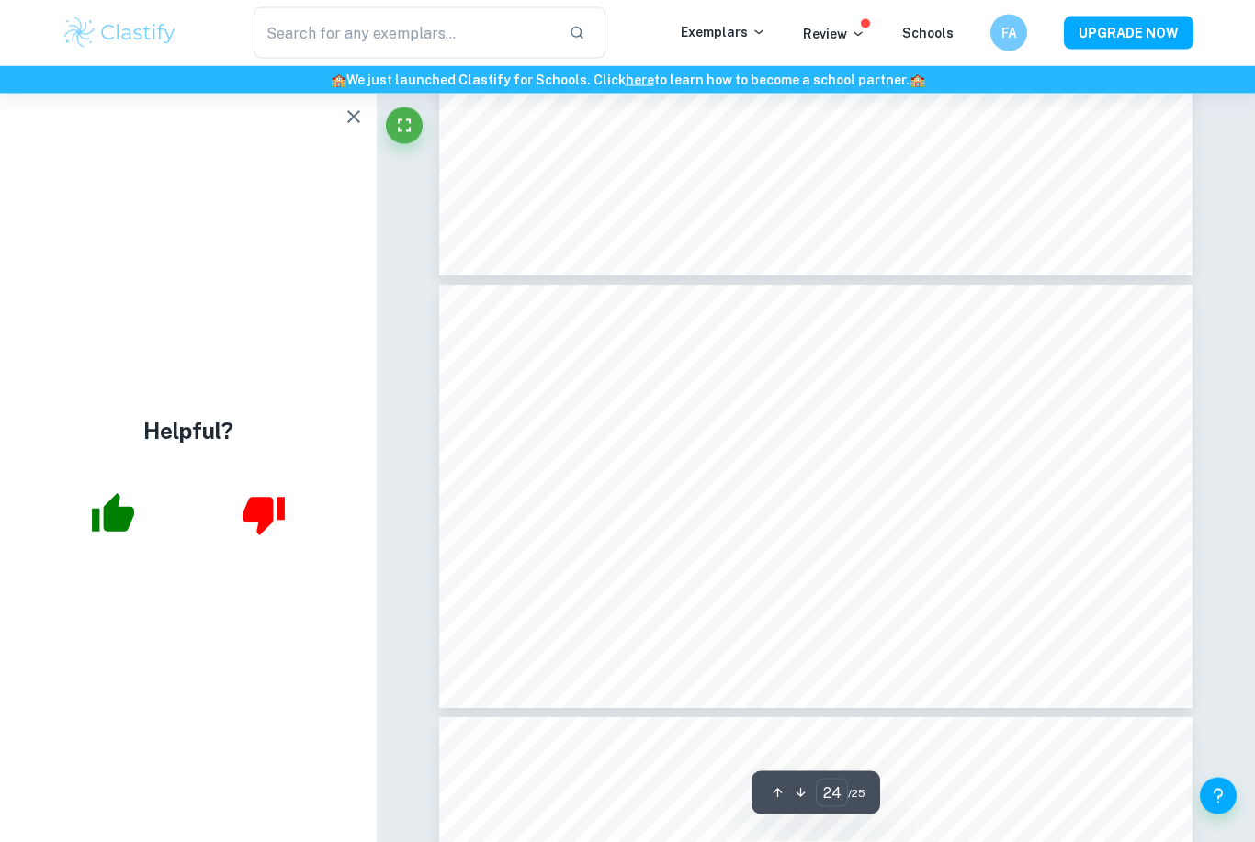
scroll to position [10668, 0]
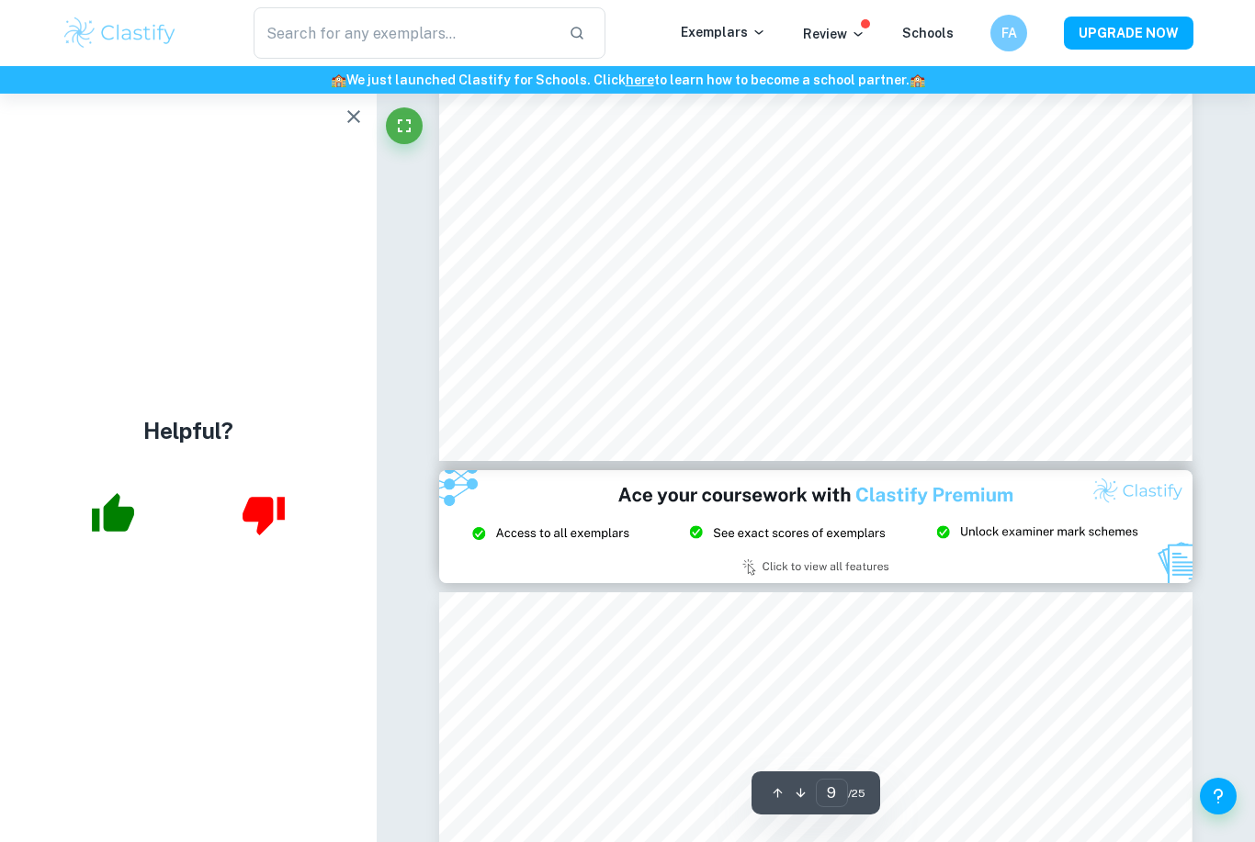
type input "8"
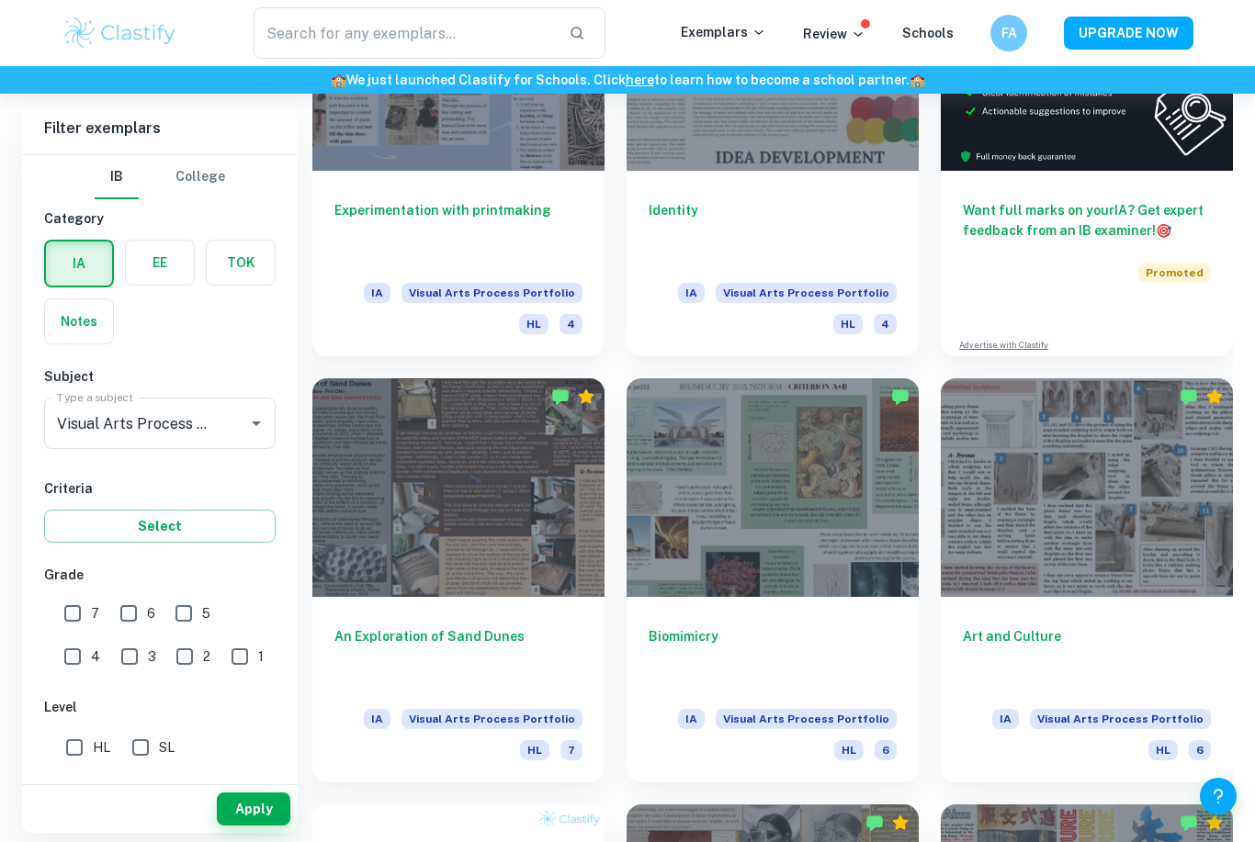
scroll to position [579, 0]
click at [685, 546] on div at bounding box center [772, 486] width 292 height 219
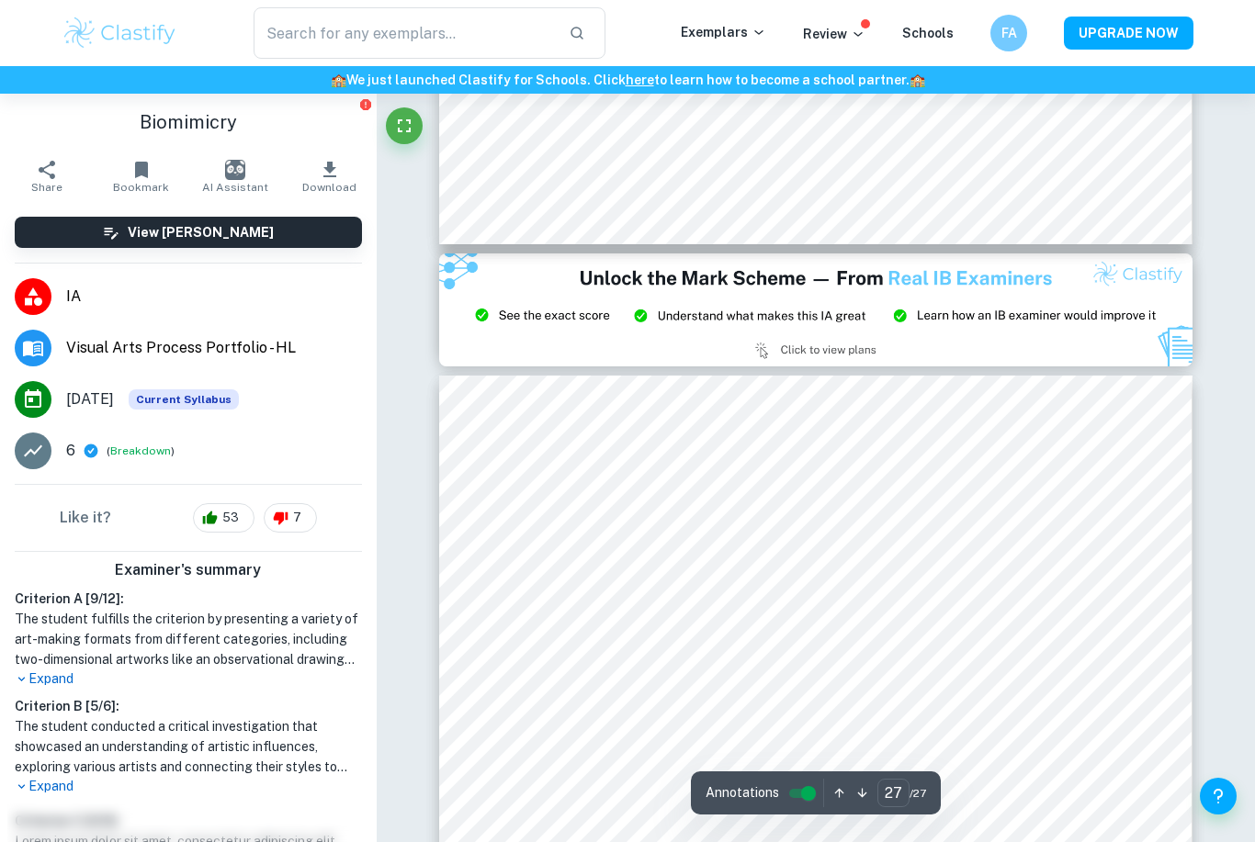
type input "26"
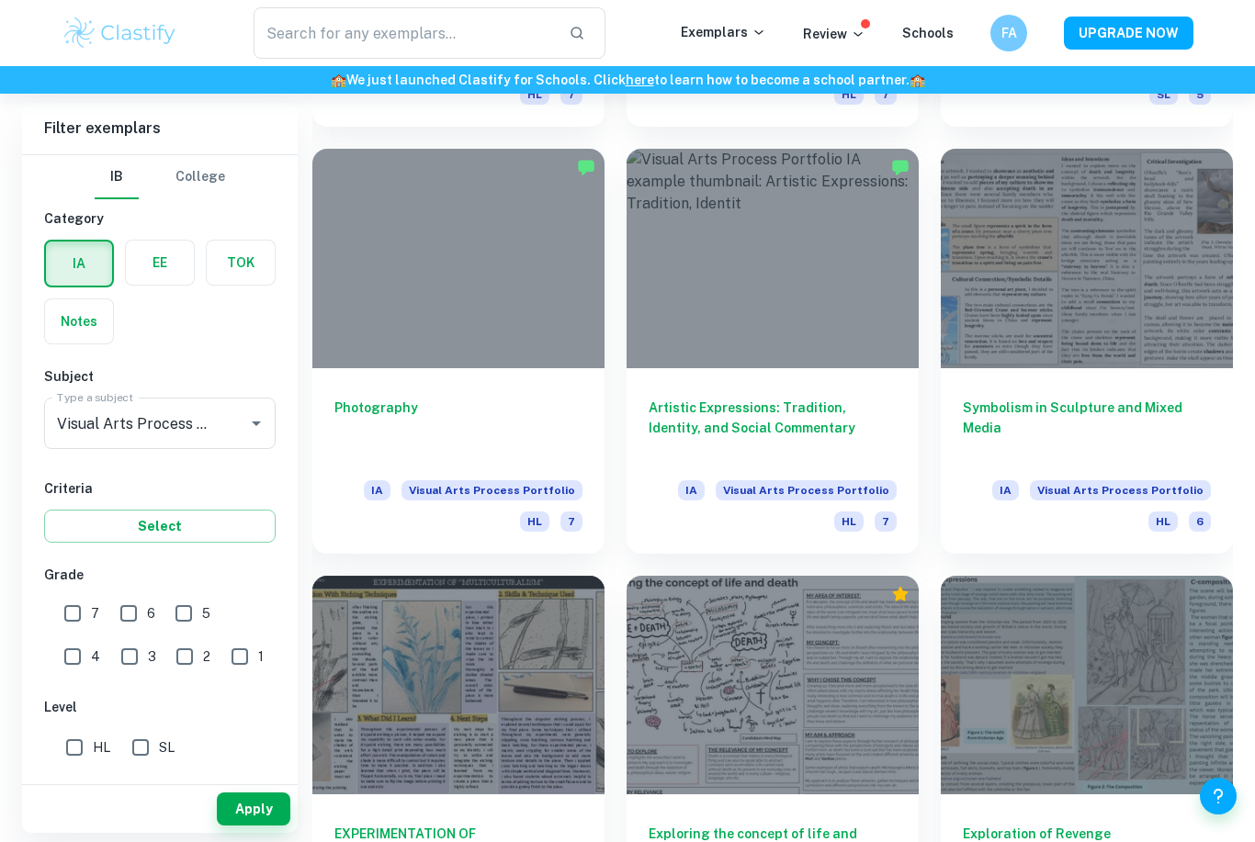
scroll to position [2088, 0]
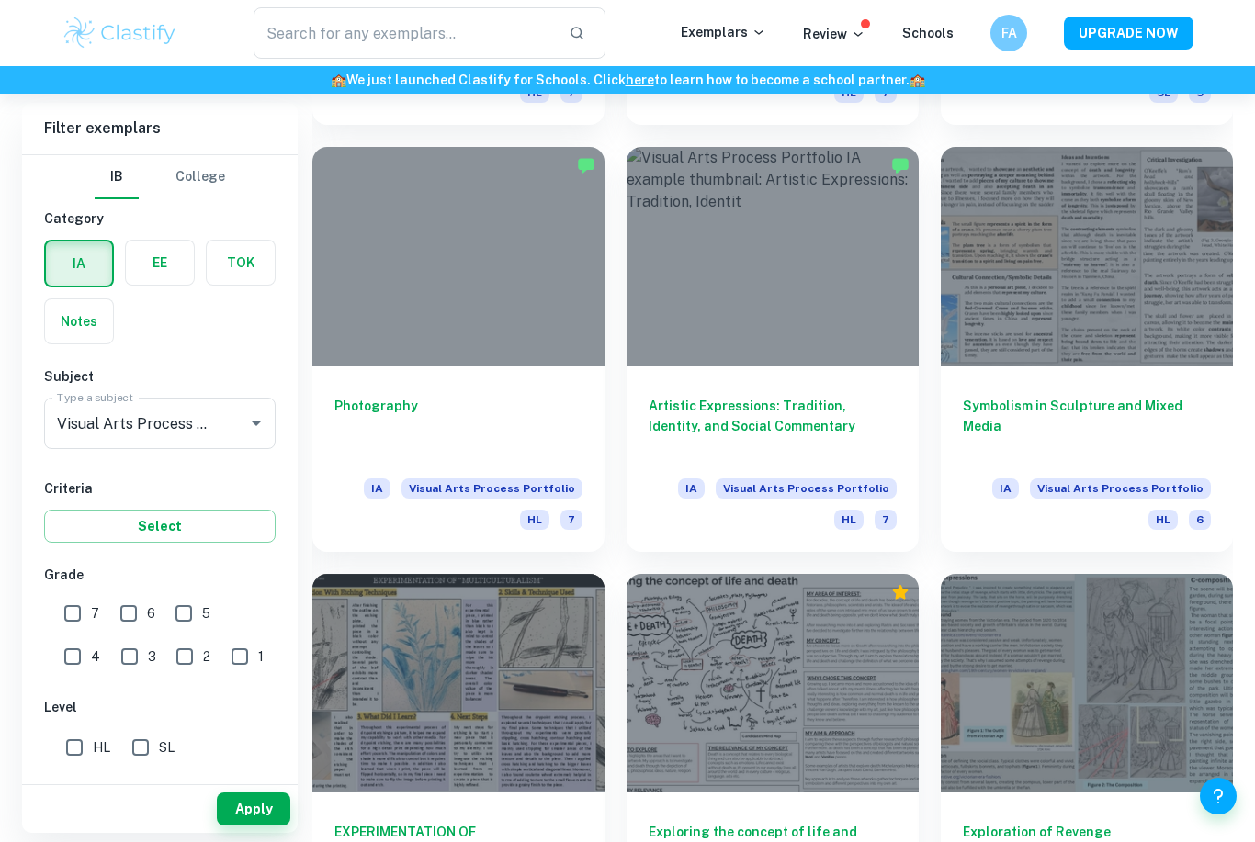
click at [365, 285] on div at bounding box center [458, 256] width 292 height 219
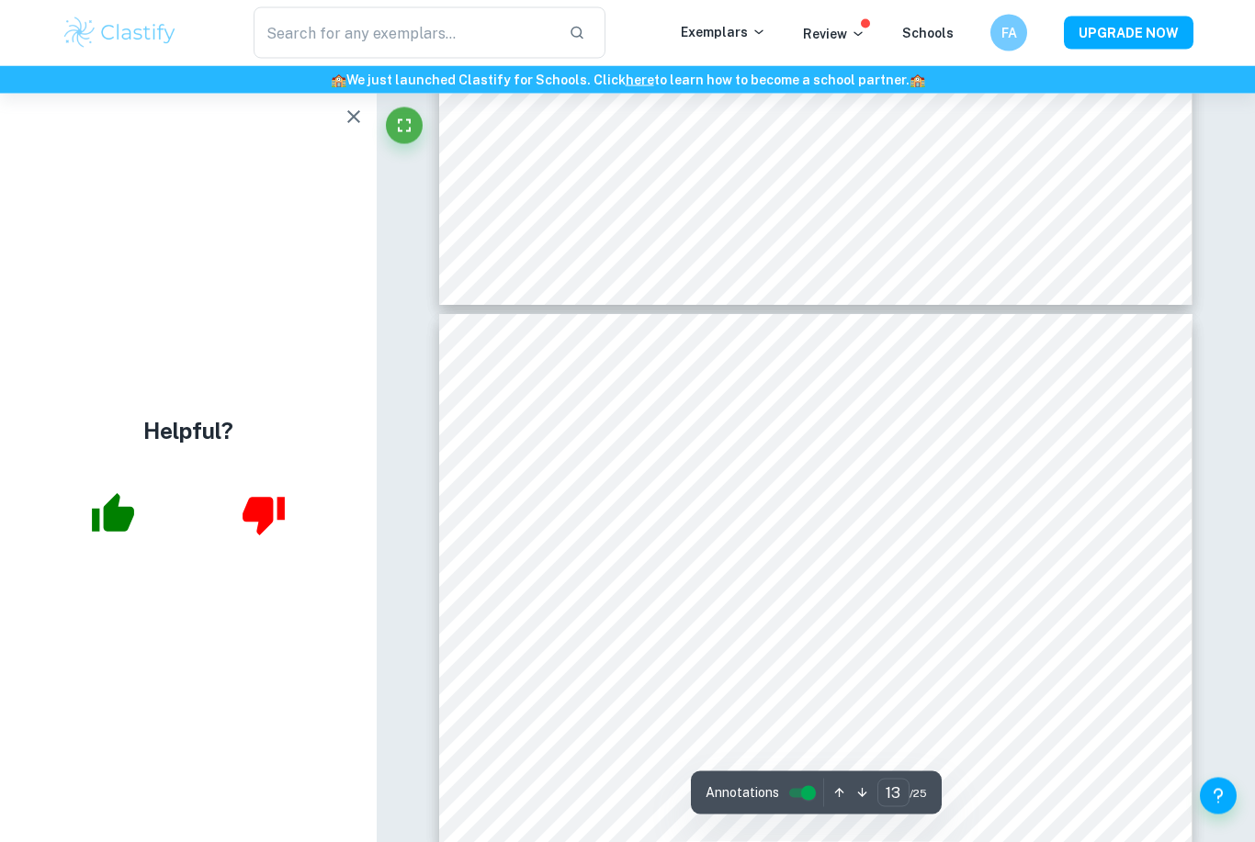
scroll to position [6837, 0]
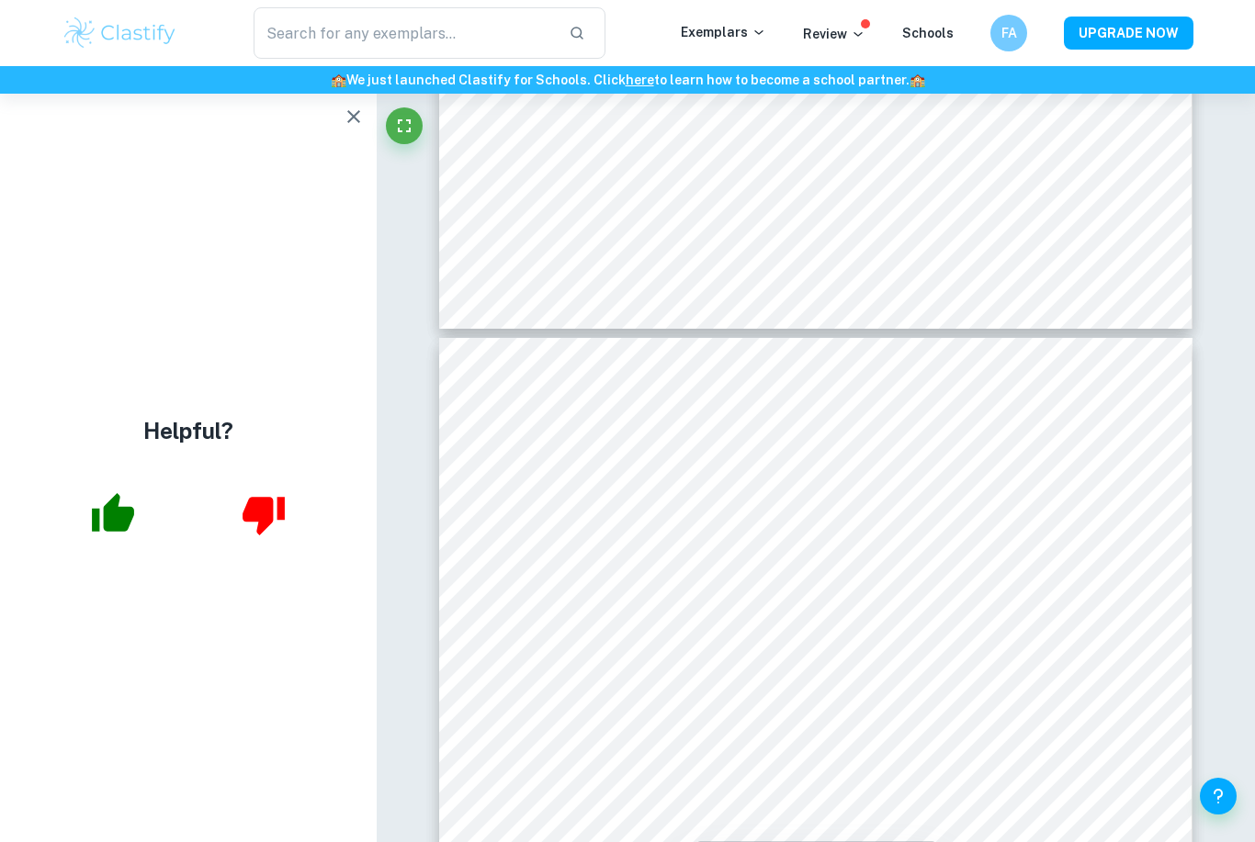
type input "12"
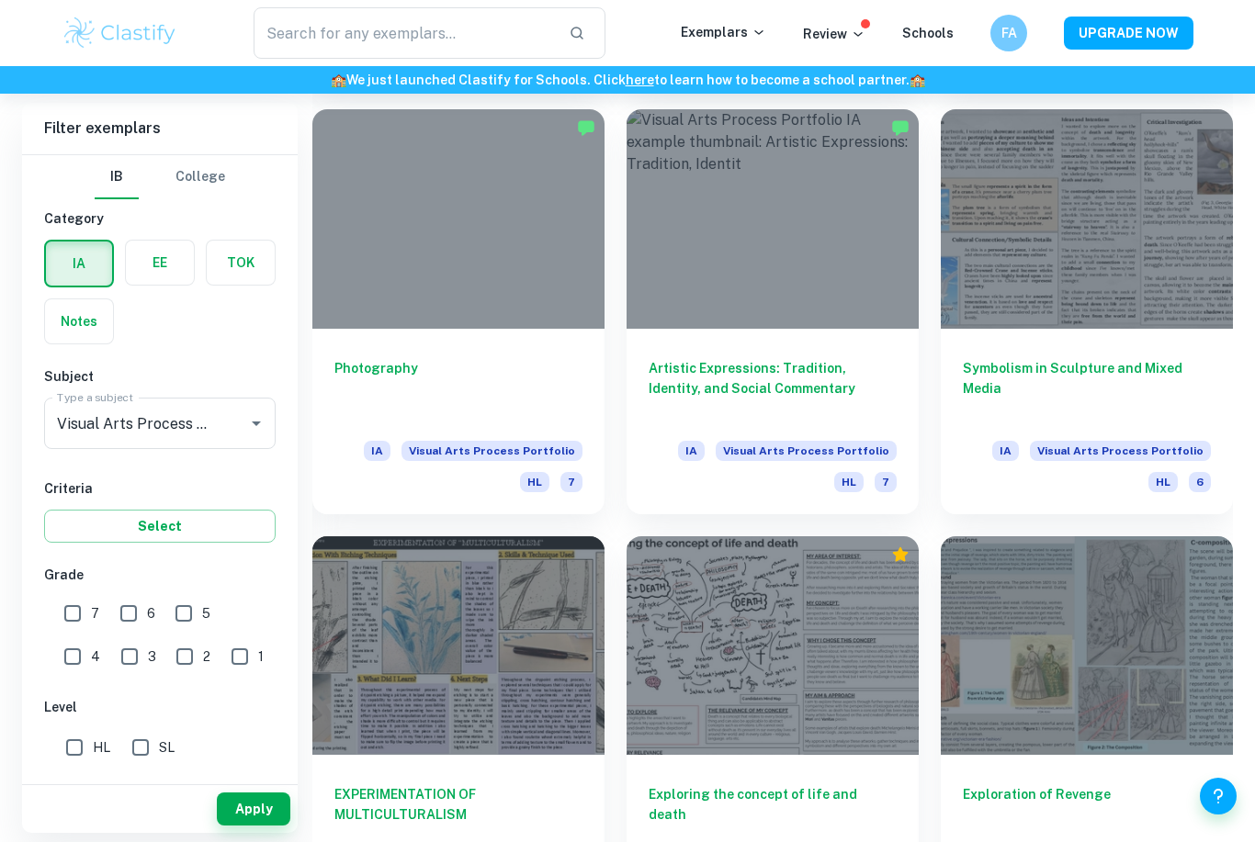
scroll to position [2124, 0]
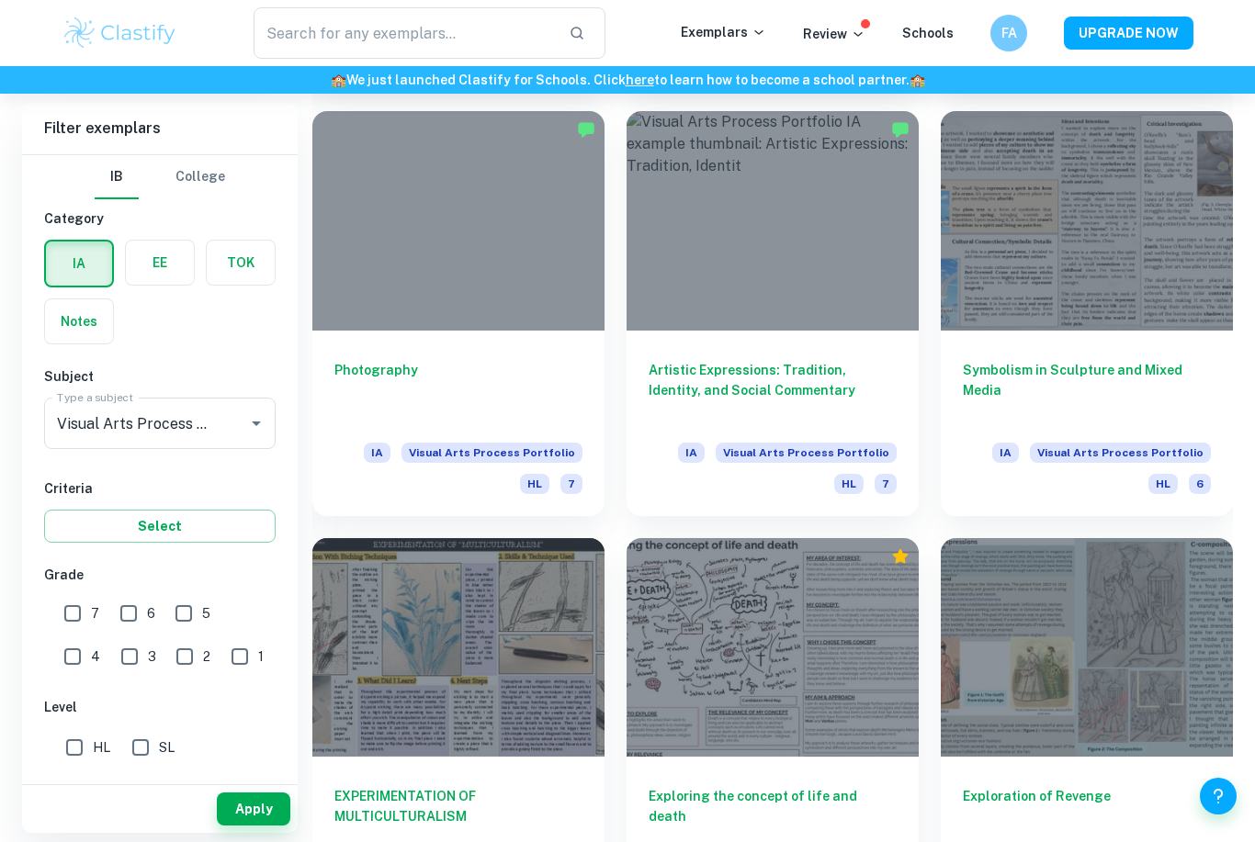
click at [824, 246] on div at bounding box center [772, 220] width 292 height 219
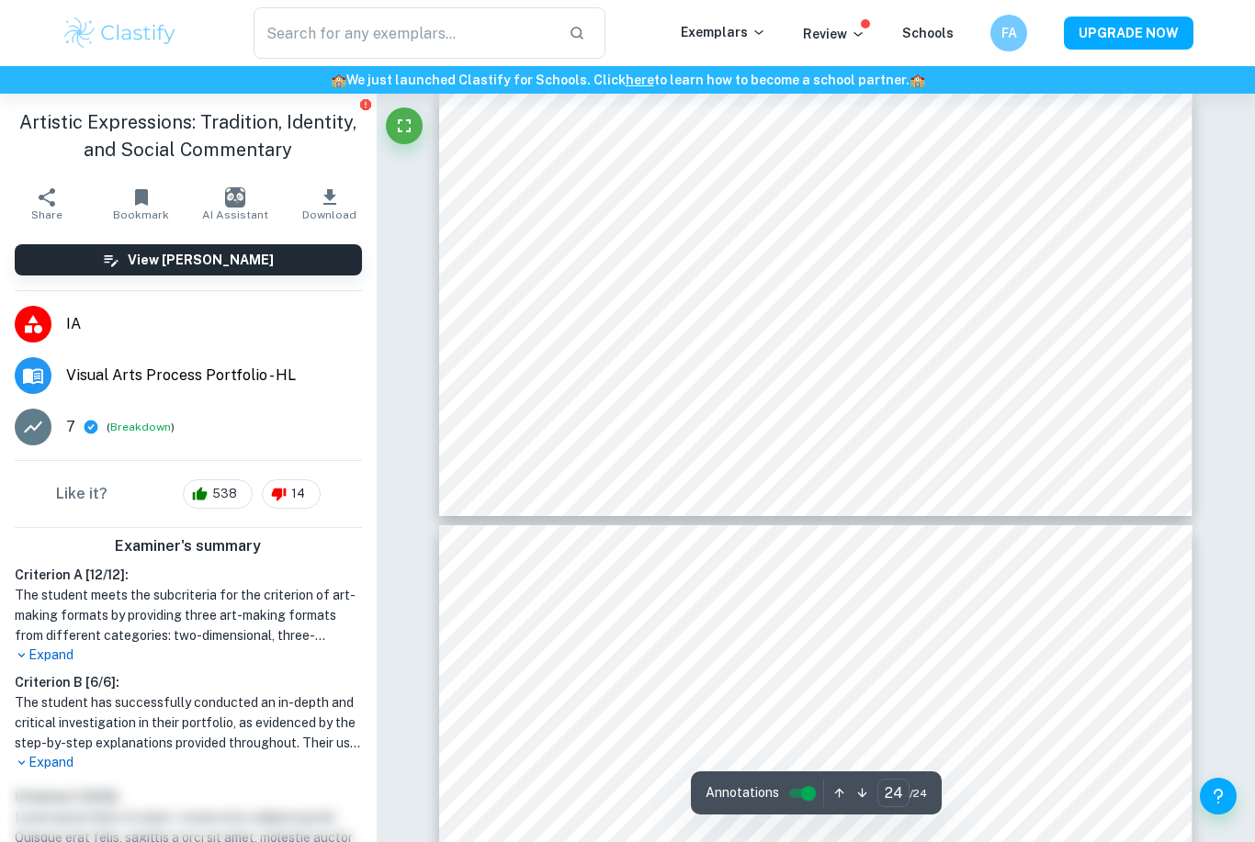
scroll to position [10235, 0]
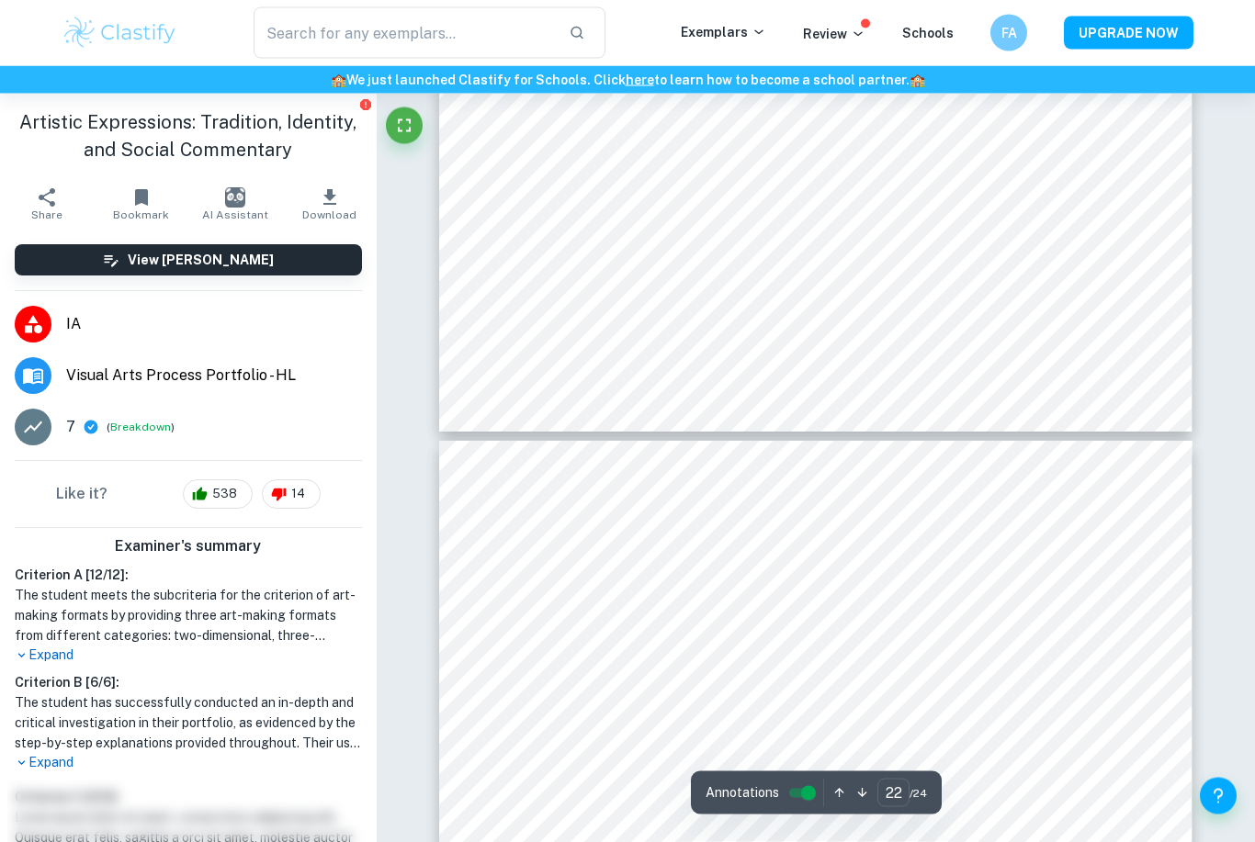
type input "21"
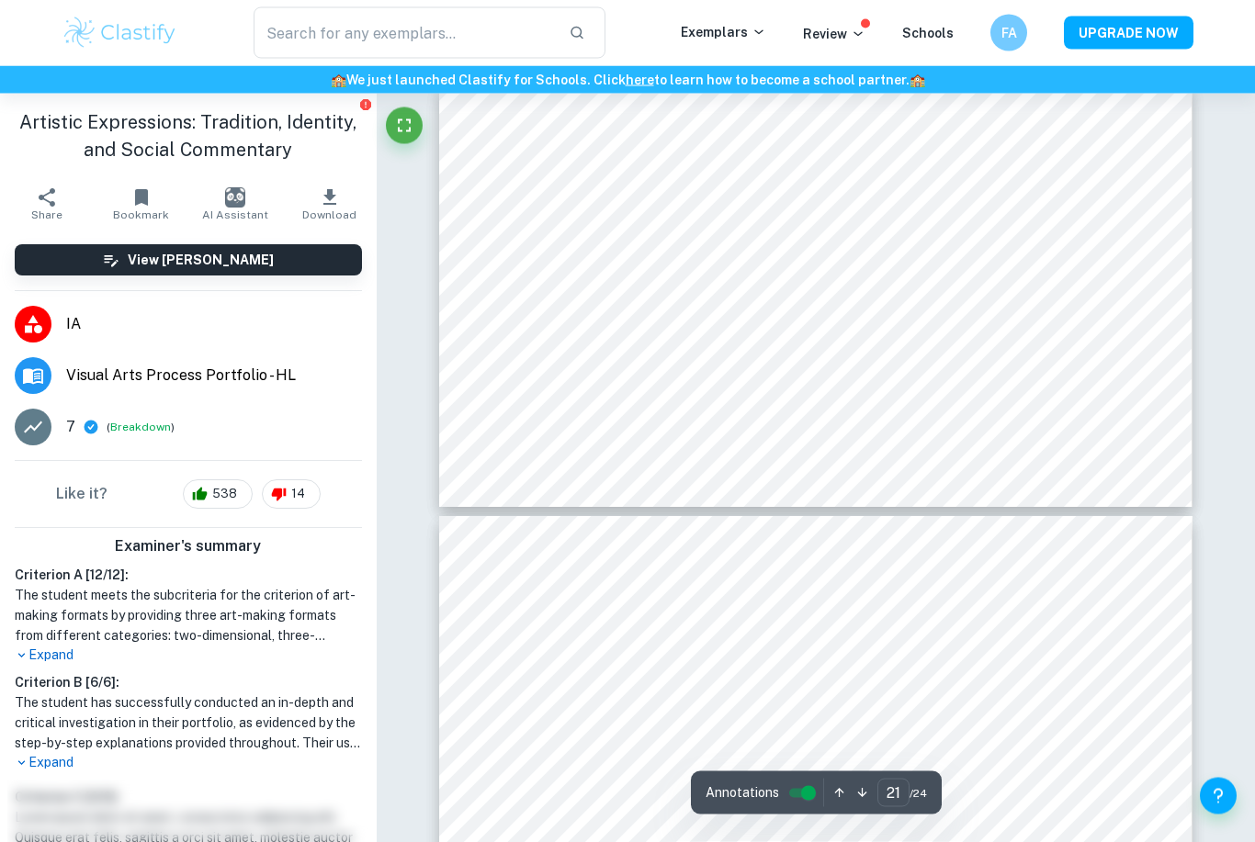
scroll to position [9066, 0]
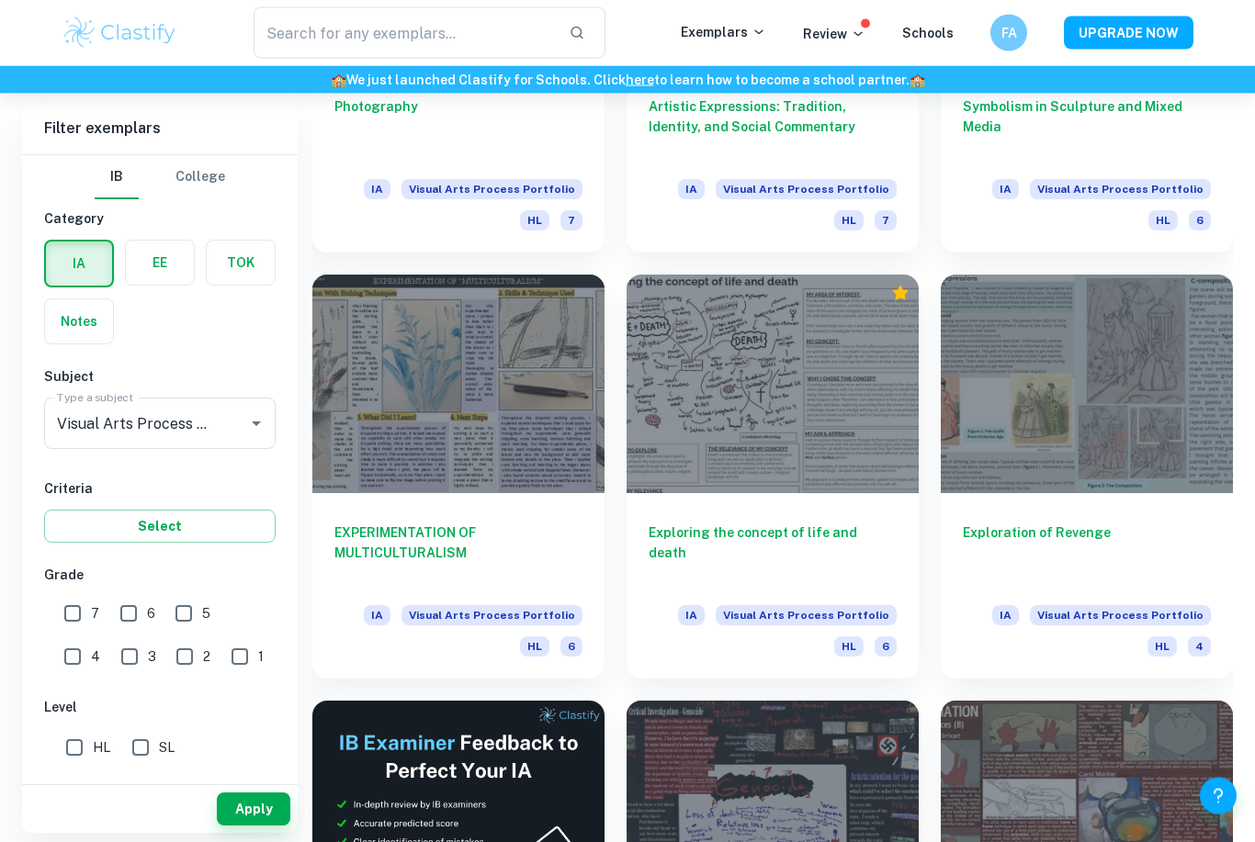
scroll to position [2388, 0]
click at [546, 408] on div at bounding box center [458, 384] width 292 height 219
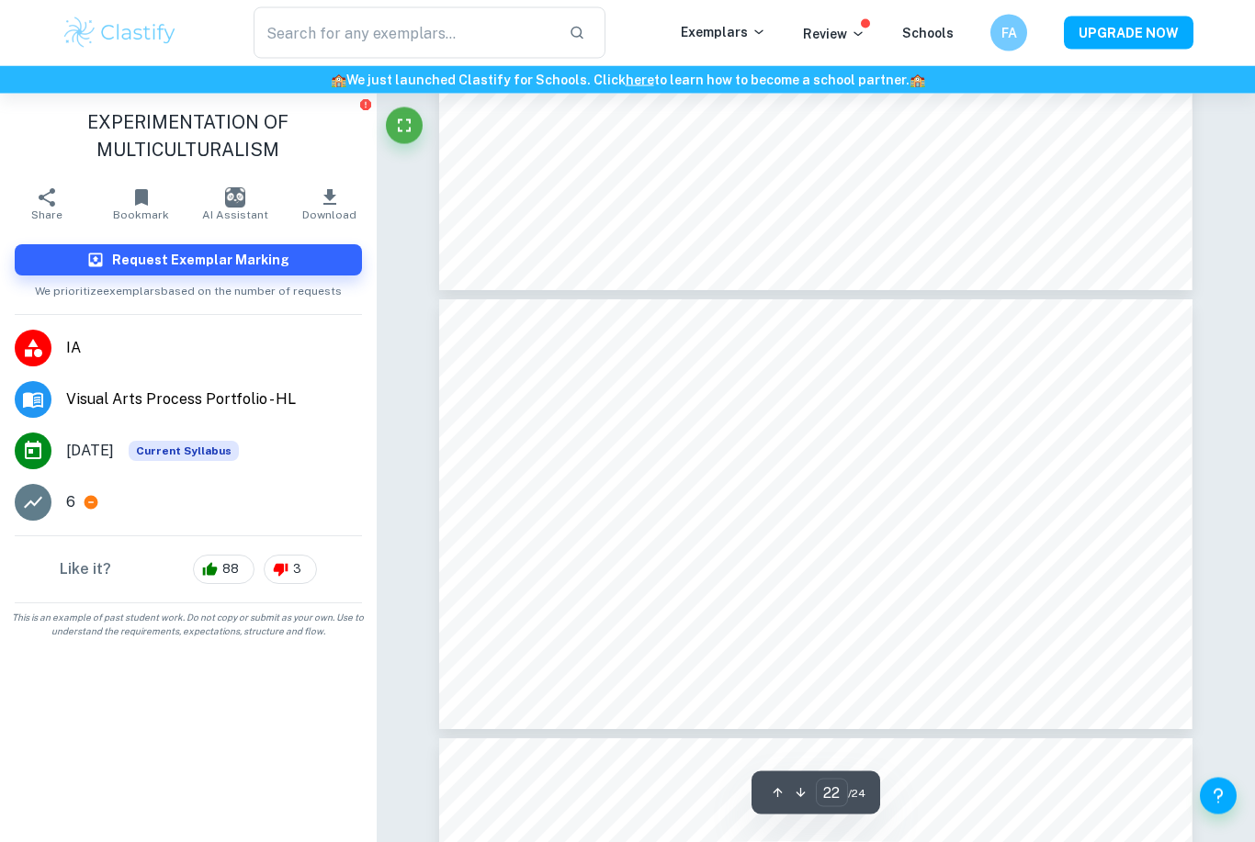
scroll to position [9642, 0]
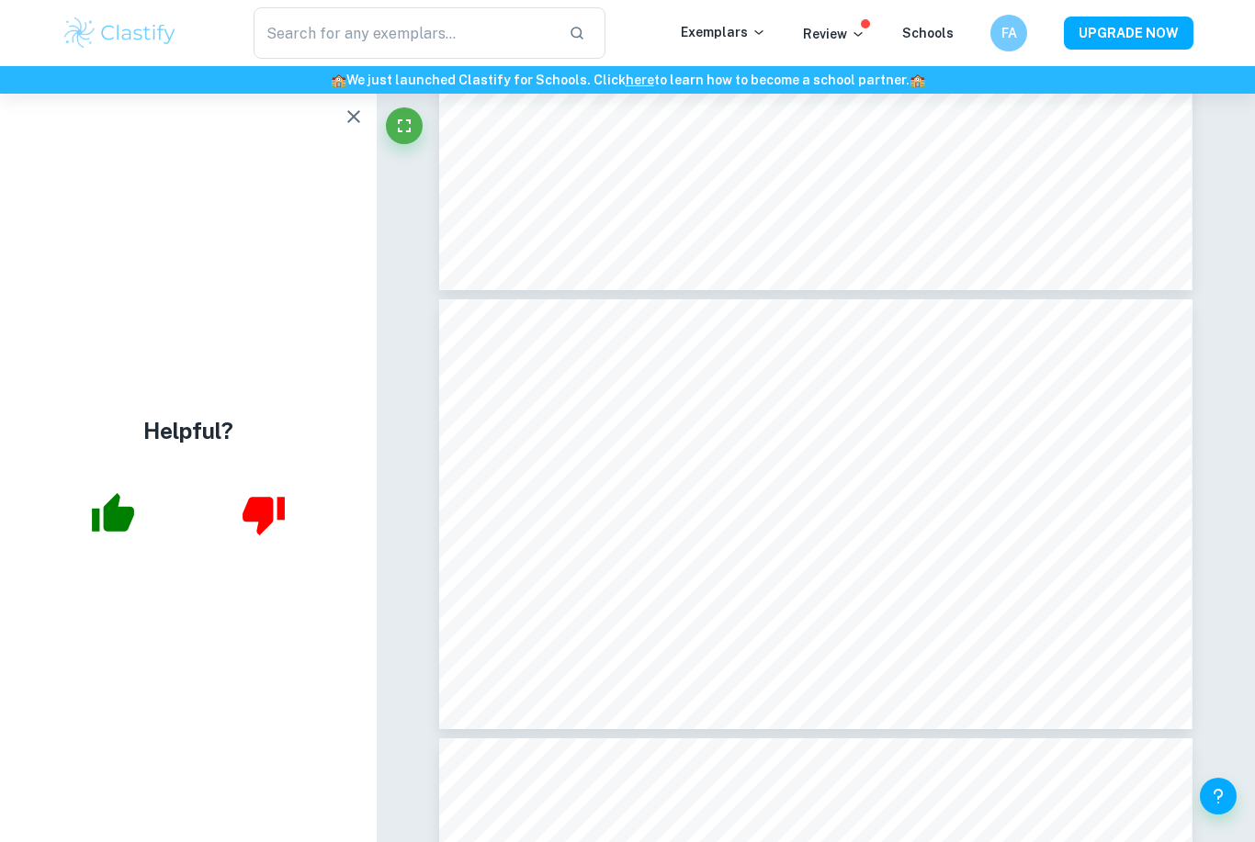
type input "21"
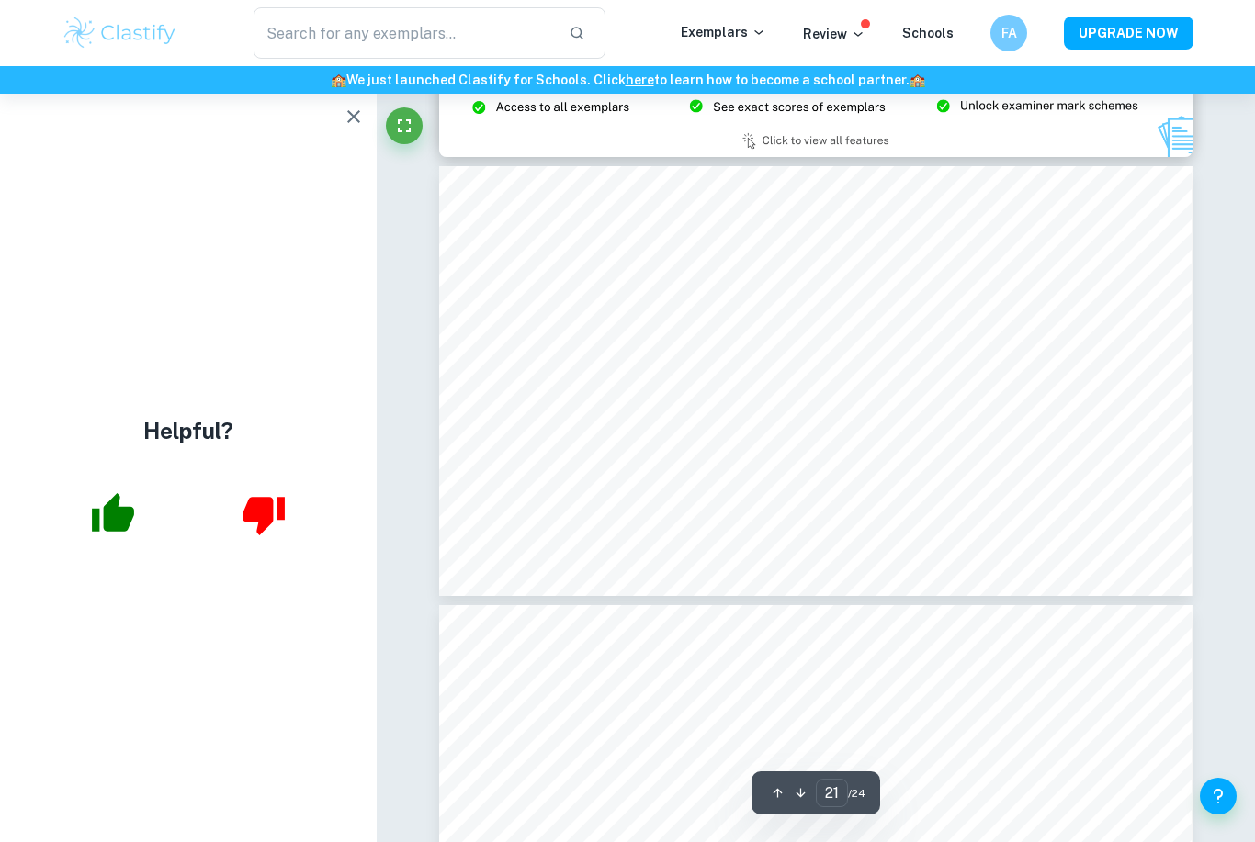
scroll to position [9337, 0]
